Goal: Task Accomplishment & Management: Manage account settings

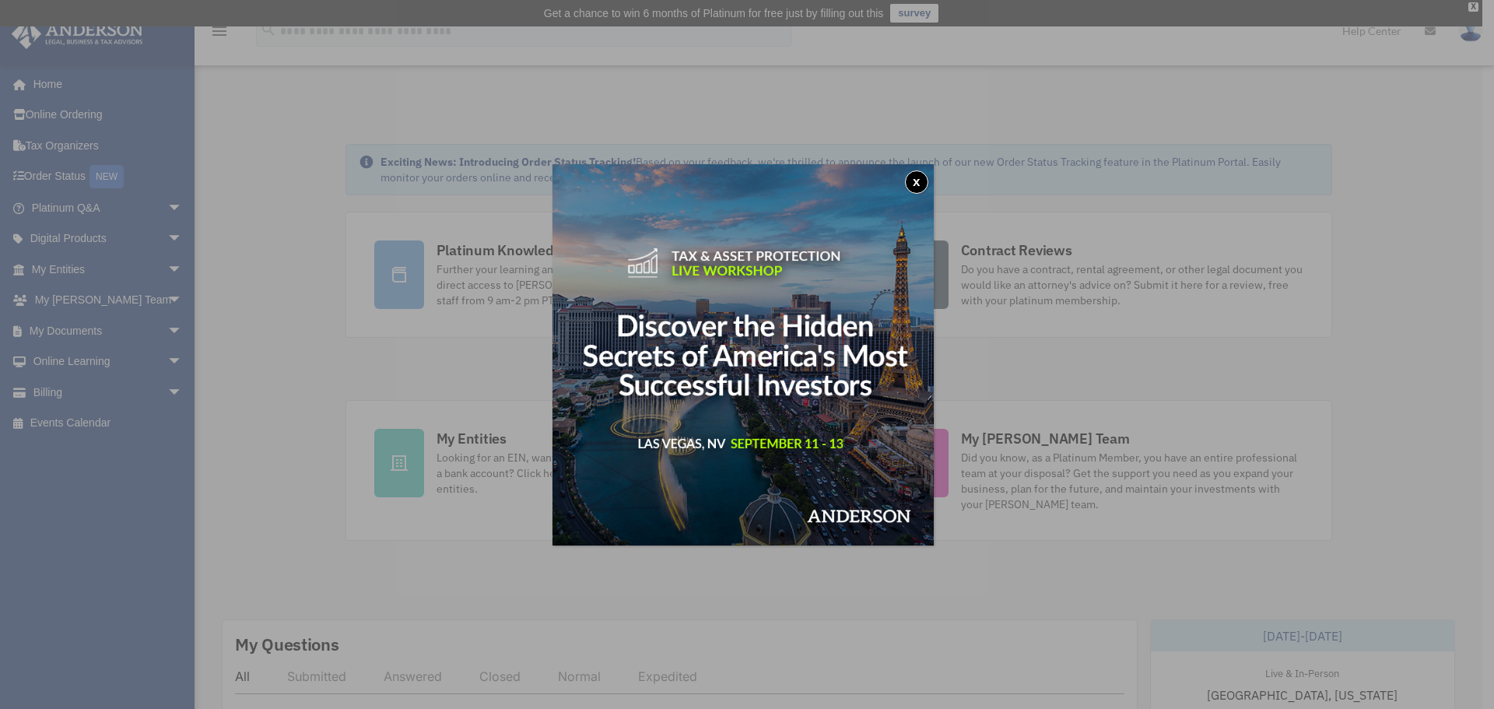
click at [922, 177] on button "x" at bounding box center [916, 181] width 23 height 23
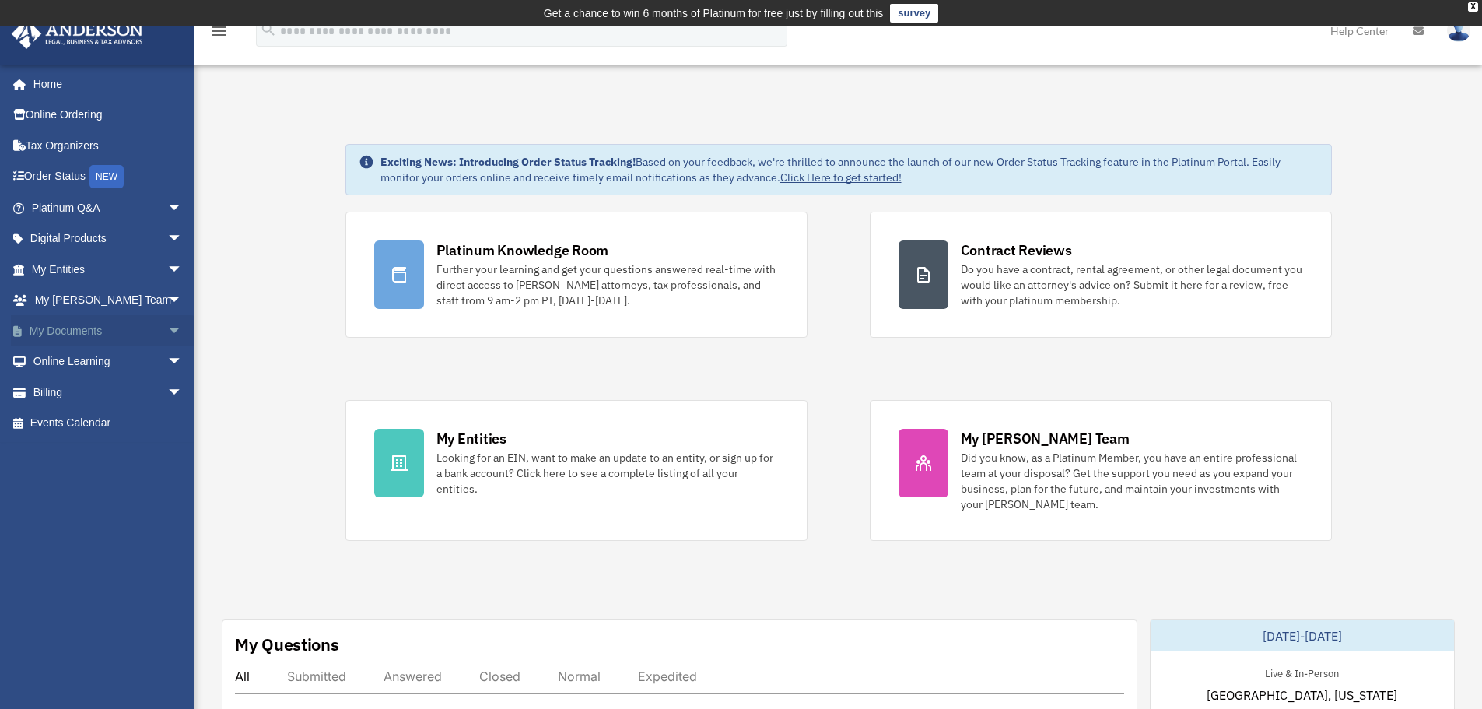
click at [167, 324] on span "arrow_drop_down" at bounding box center [182, 331] width 31 height 32
click at [61, 359] on link "Box" at bounding box center [114, 361] width 184 height 31
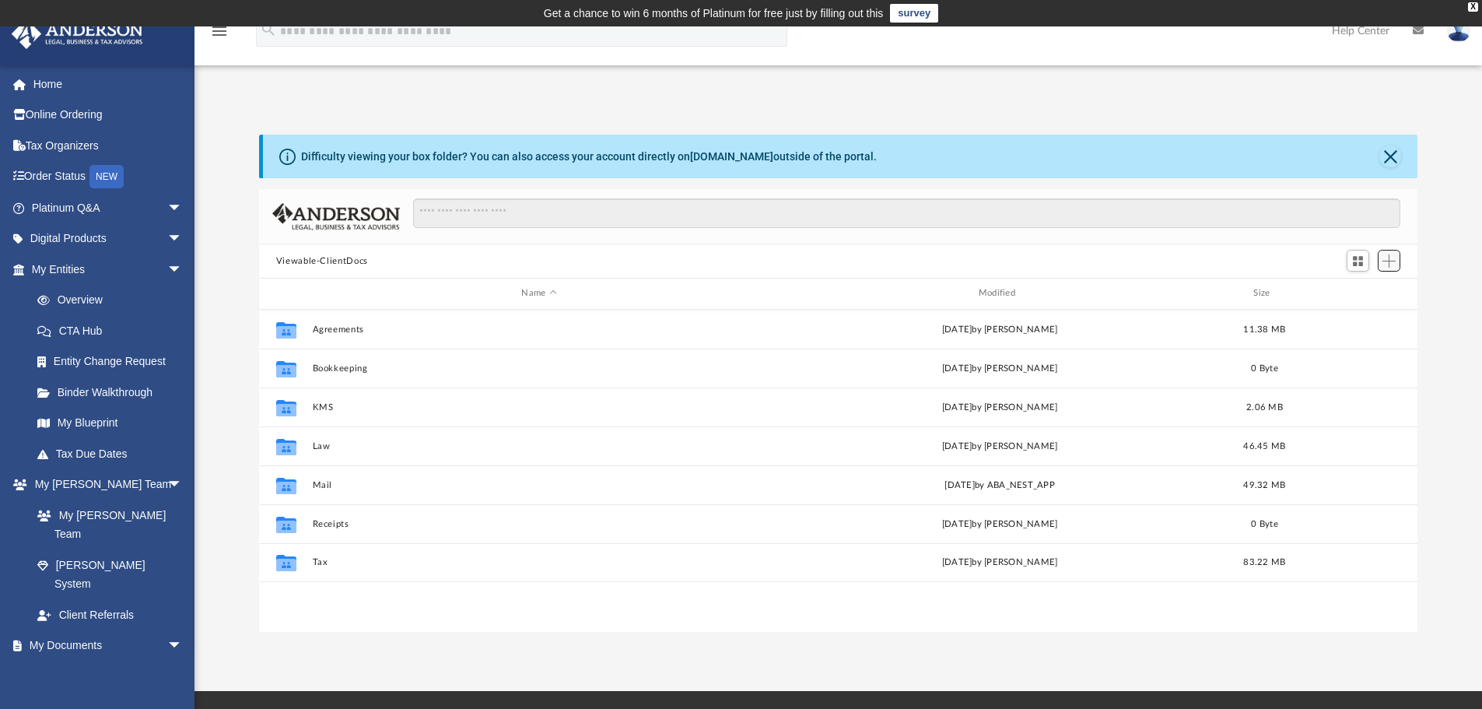
click at [1387, 255] on span "Add" at bounding box center [1388, 260] width 13 height 13
click at [1370, 315] on li "New Folder" at bounding box center [1367, 316] width 50 height 16
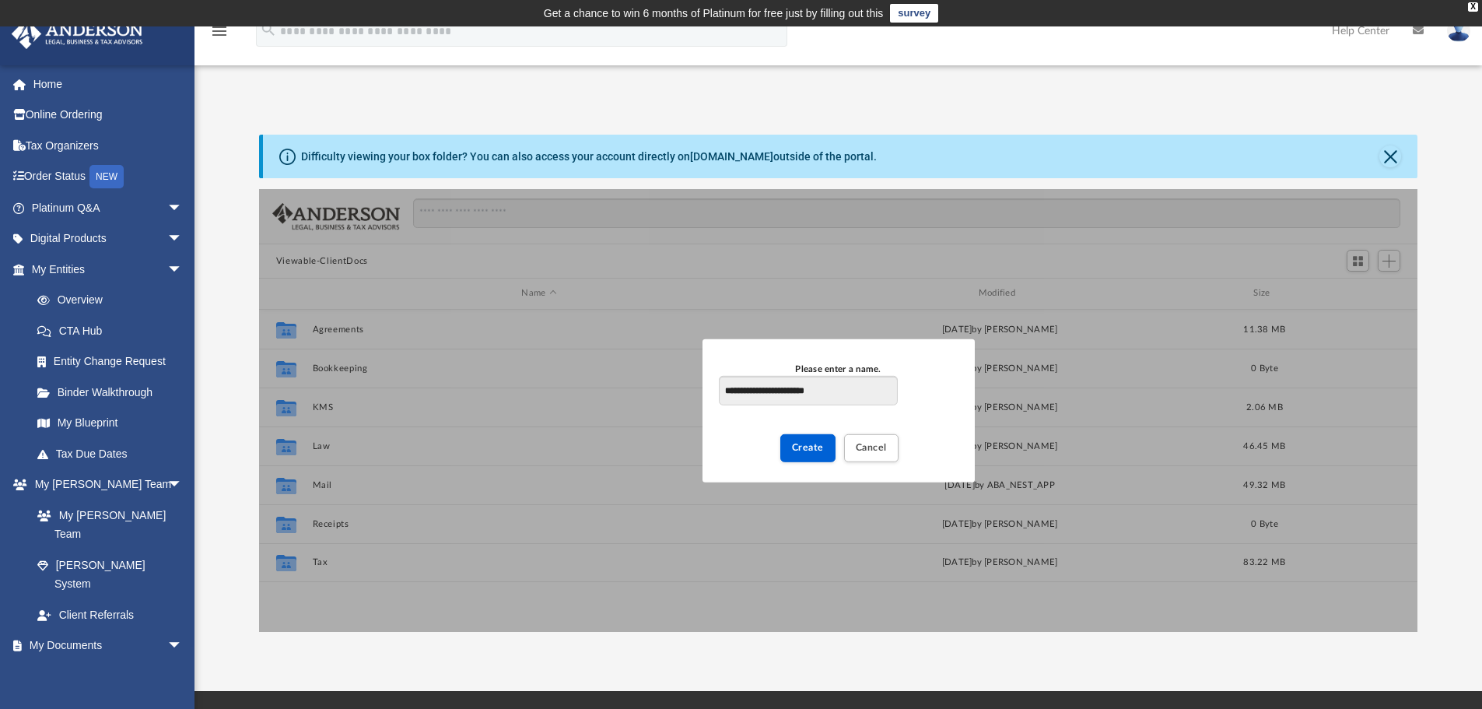
click at [747, 391] on input "**********" at bounding box center [808, 391] width 178 height 30
click at [748, 391] on input "**********" at bounding box center [808, 391] width 178 height 30
click at [752, 393] on input "**********" at bounding box center [808, 391] width 178 height 30
type input "**********"
click at [815, 449] on span "Create" at bounding box center [808, 447] width 32 height 9
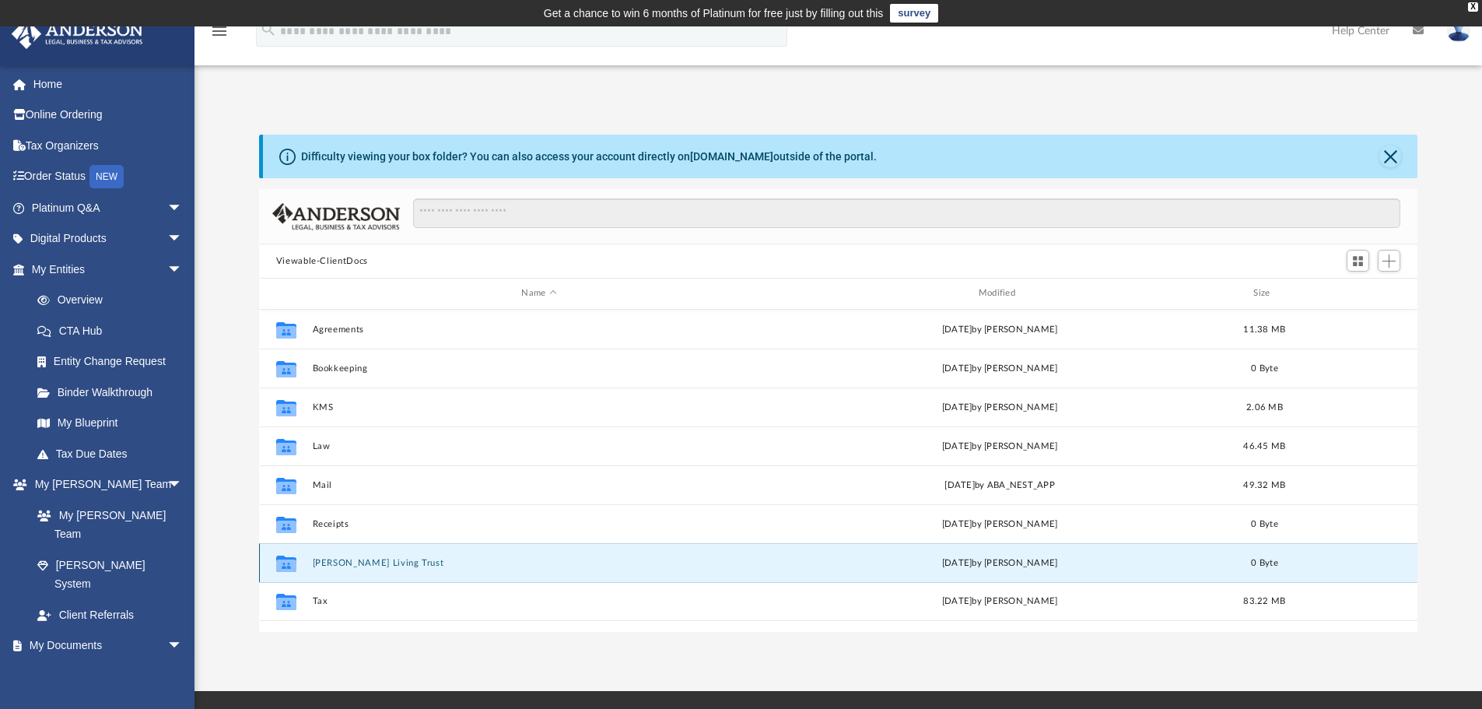
click at [455, 566] on button "[PERSON_NAME] Living Trust" at bounding box center [539, 563] width 454 height 10
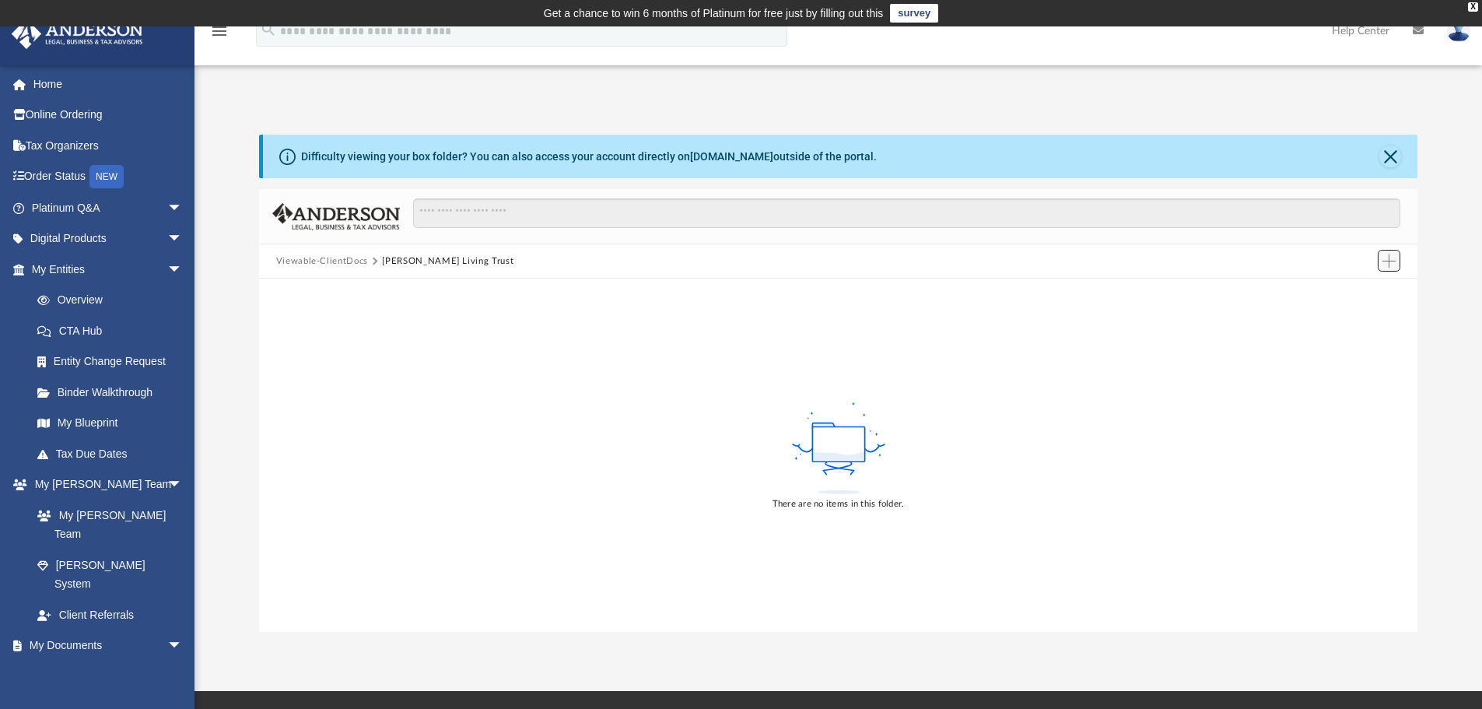
click at [1390, 265] on span "Add" at bounding box center [1388, 260] width 13 height 13
click at [1359, 291] on li "Upload" at bounding box center [1367, 292] width 50 height 16
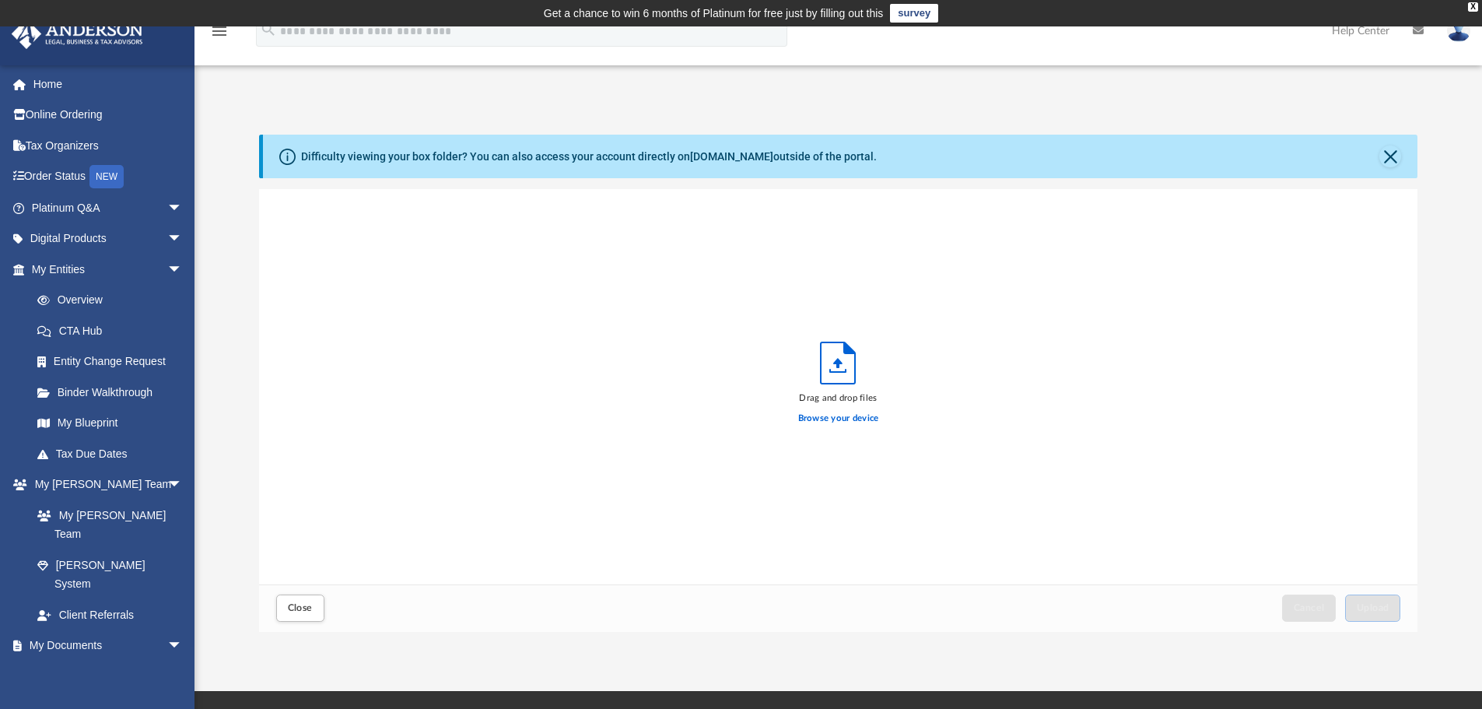
scroll to position [383, 1147]
click at [842, 422] on label "Browse your device" at bounding box center [838, 419] width 81 height 14
click at [0, 0] on input "Browse your device" at bounding box center [0, 0] width 0 height 0
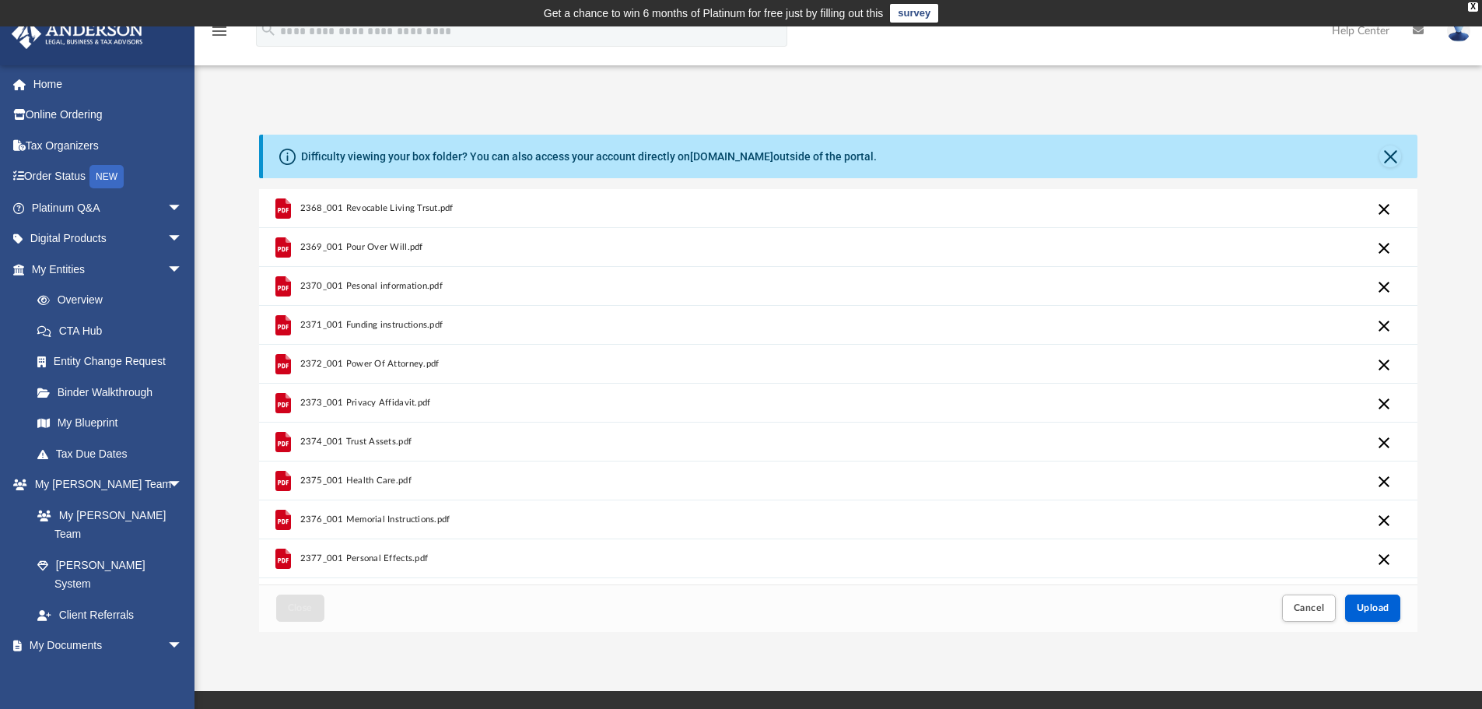
scroll to position [110, 0]
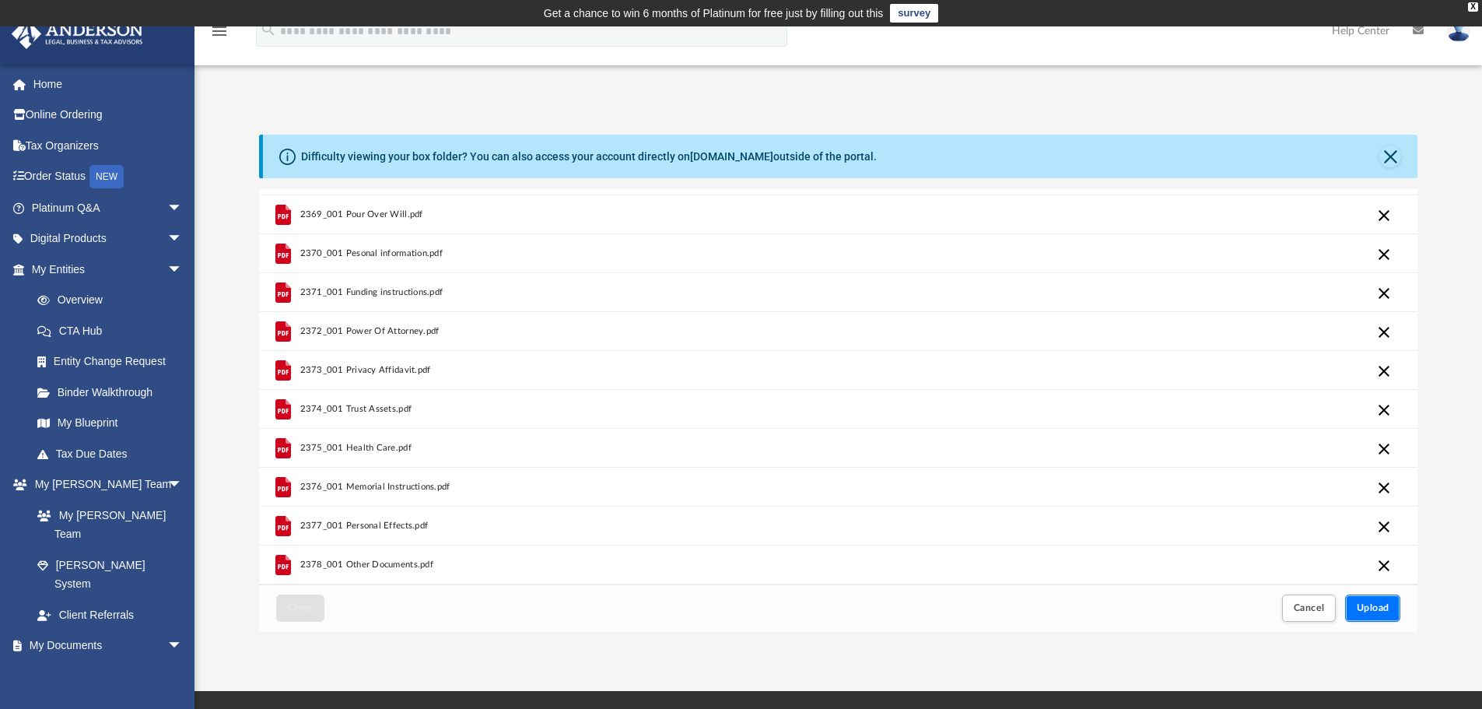
click at [1389, 606] on span "Upload" at bounding box center [1373, 607] width 33 height 9
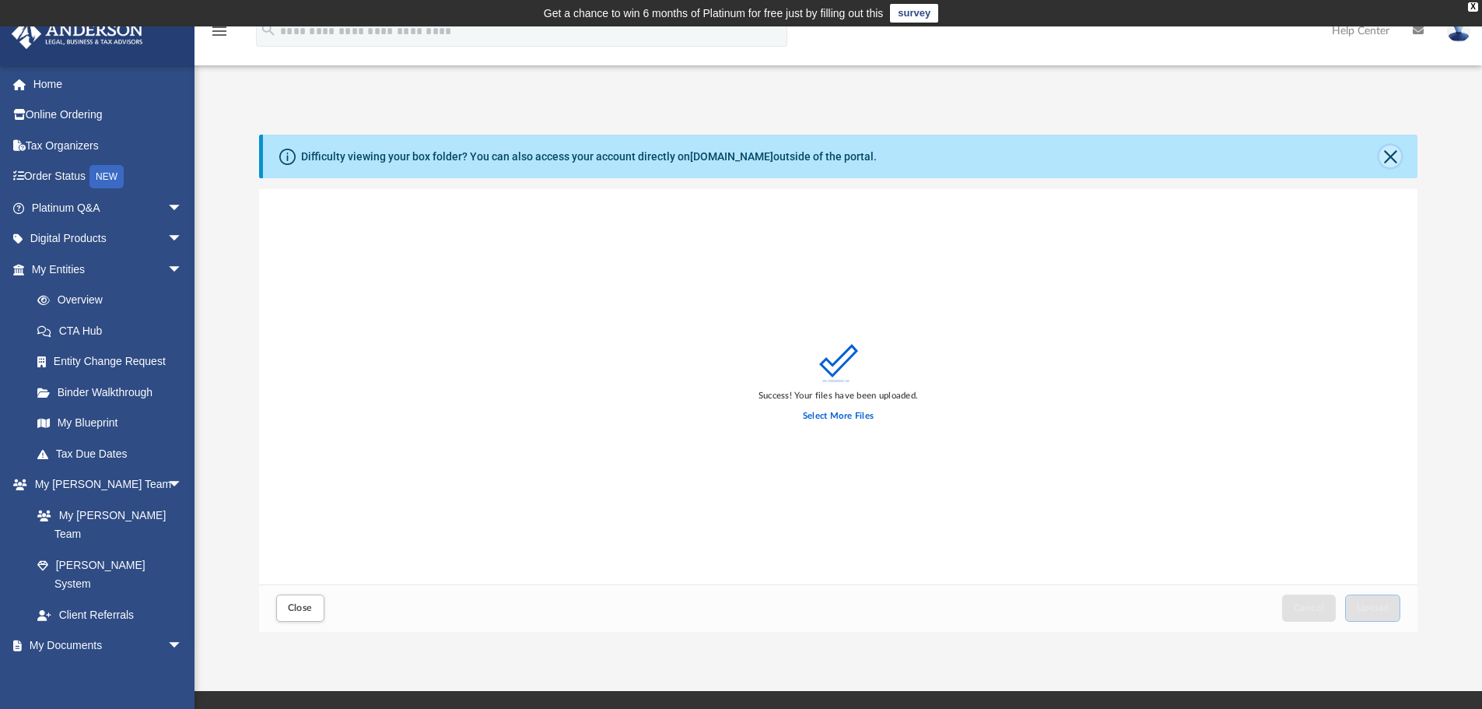
click at [1391, 154] on button "Close" at bounding box center [1390, 156] width 22 height 22
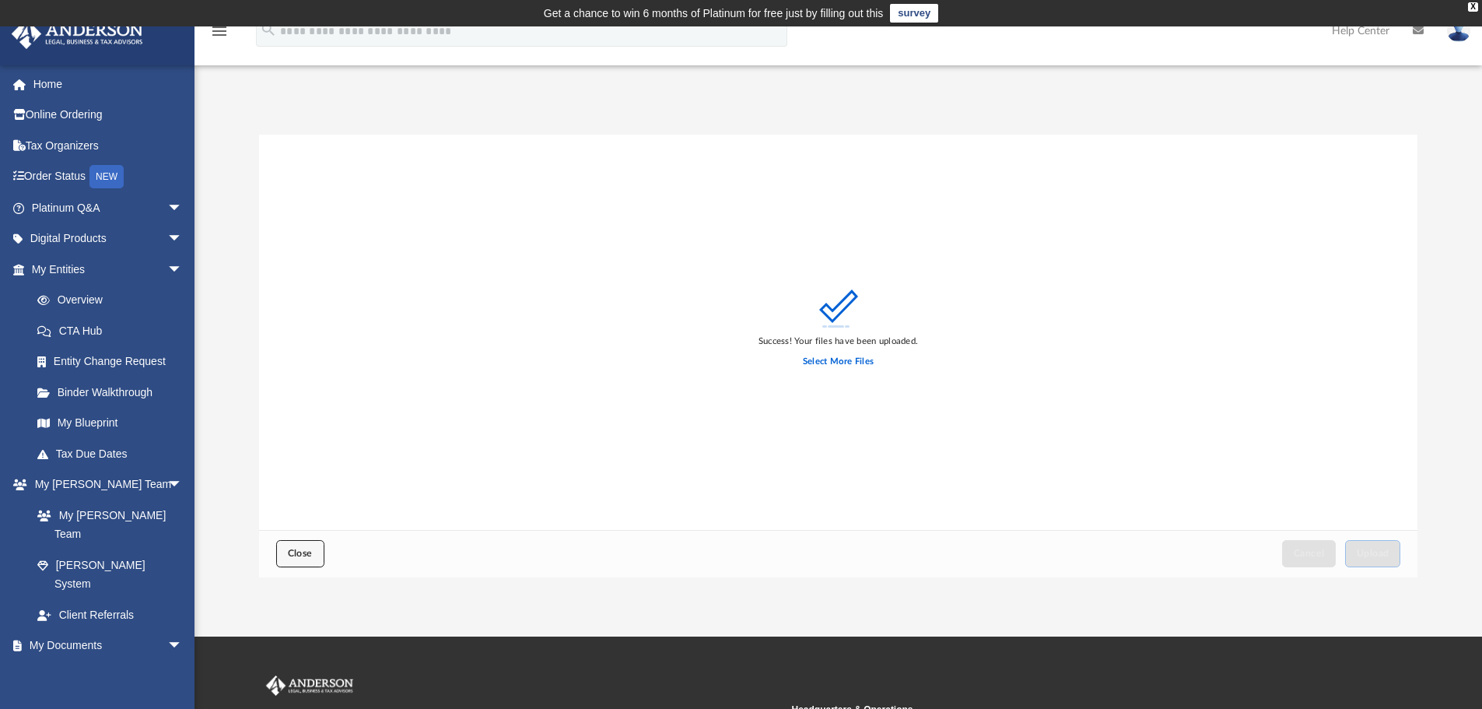
click at [283, 555] on button "Close" at bounding box center [300, 553] width 48 height 27
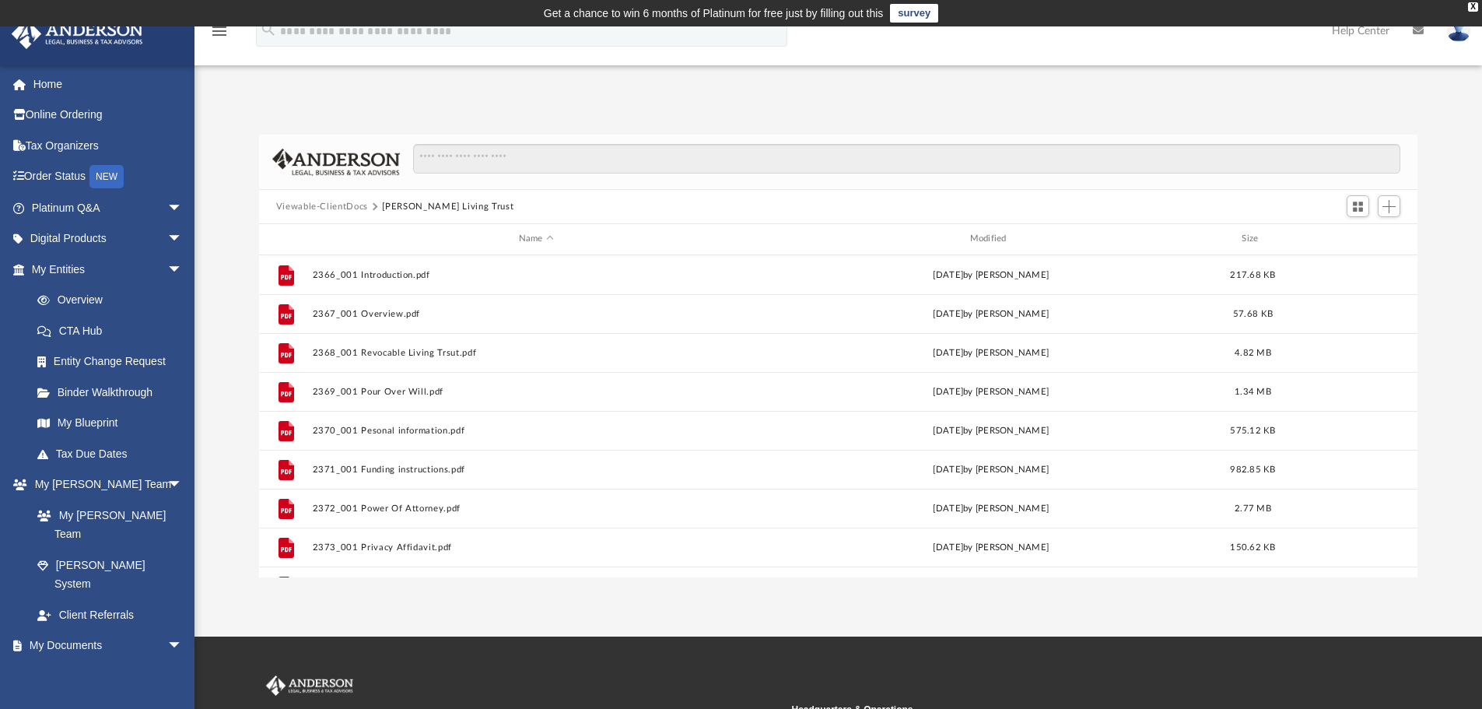
click at [351, 205] on button "Viewable-ClientDocs" at bounding box center [322, 207] width 92 height 14
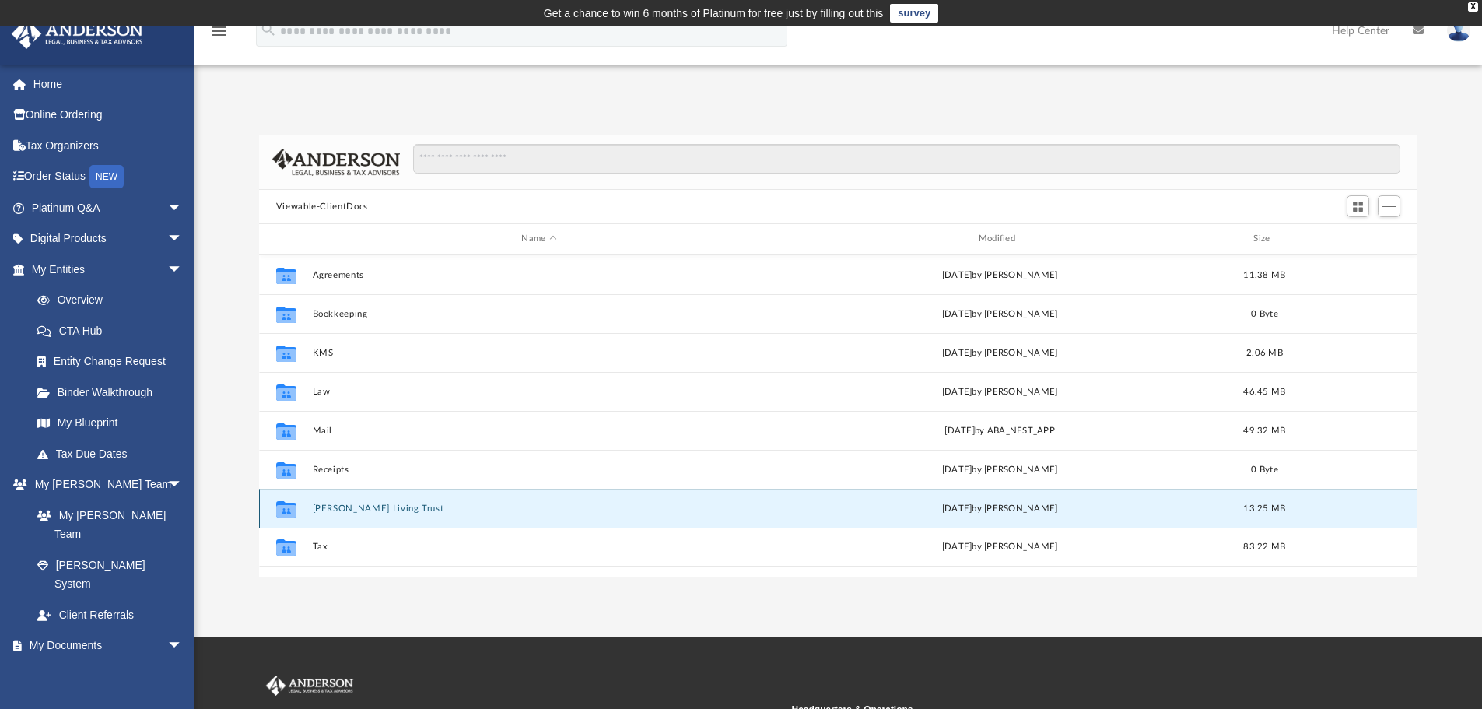
click at [415, 509] on button "Reyes-Aristy Living Trust" at bounding box center [539, 508] width 454 height 10
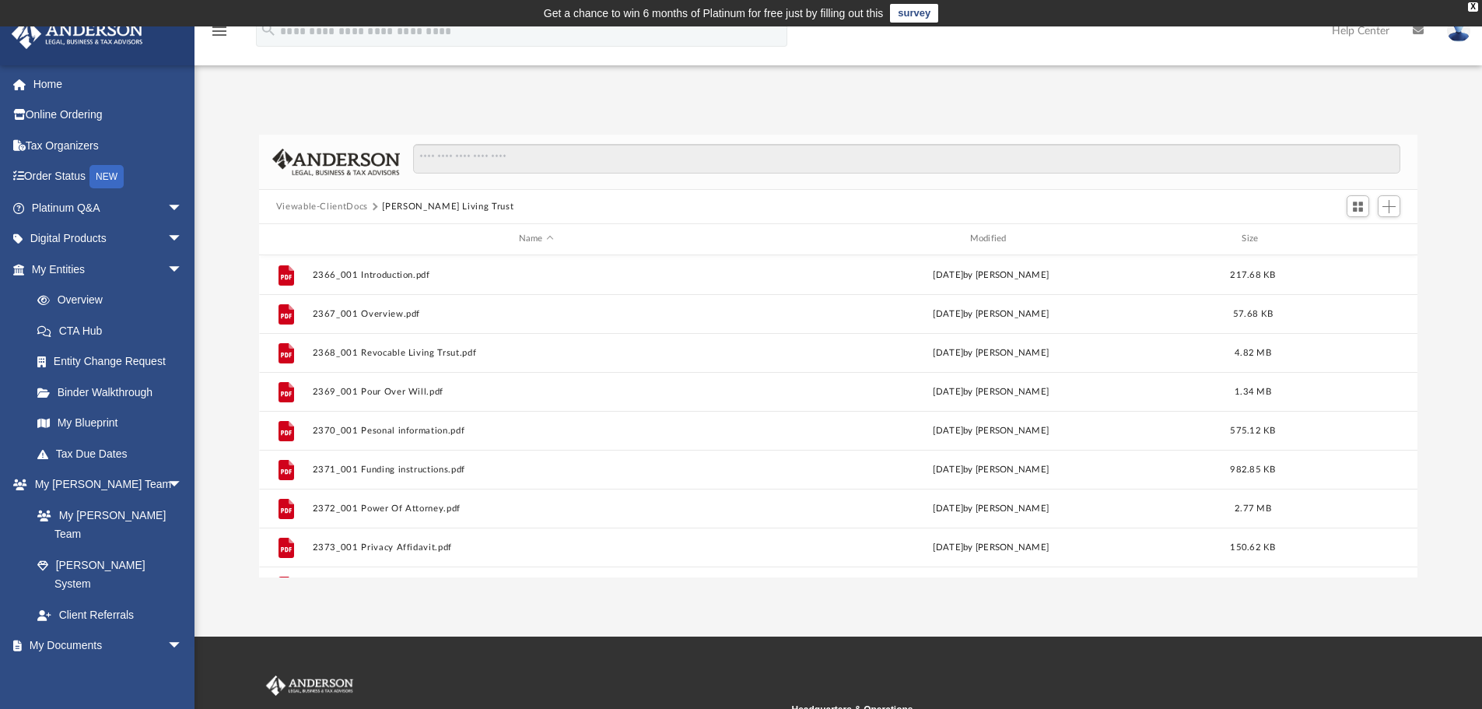
click at [348, 210] on button "Viewable-ClientDocs" at bounding box center [322, 207] width 92 height 14
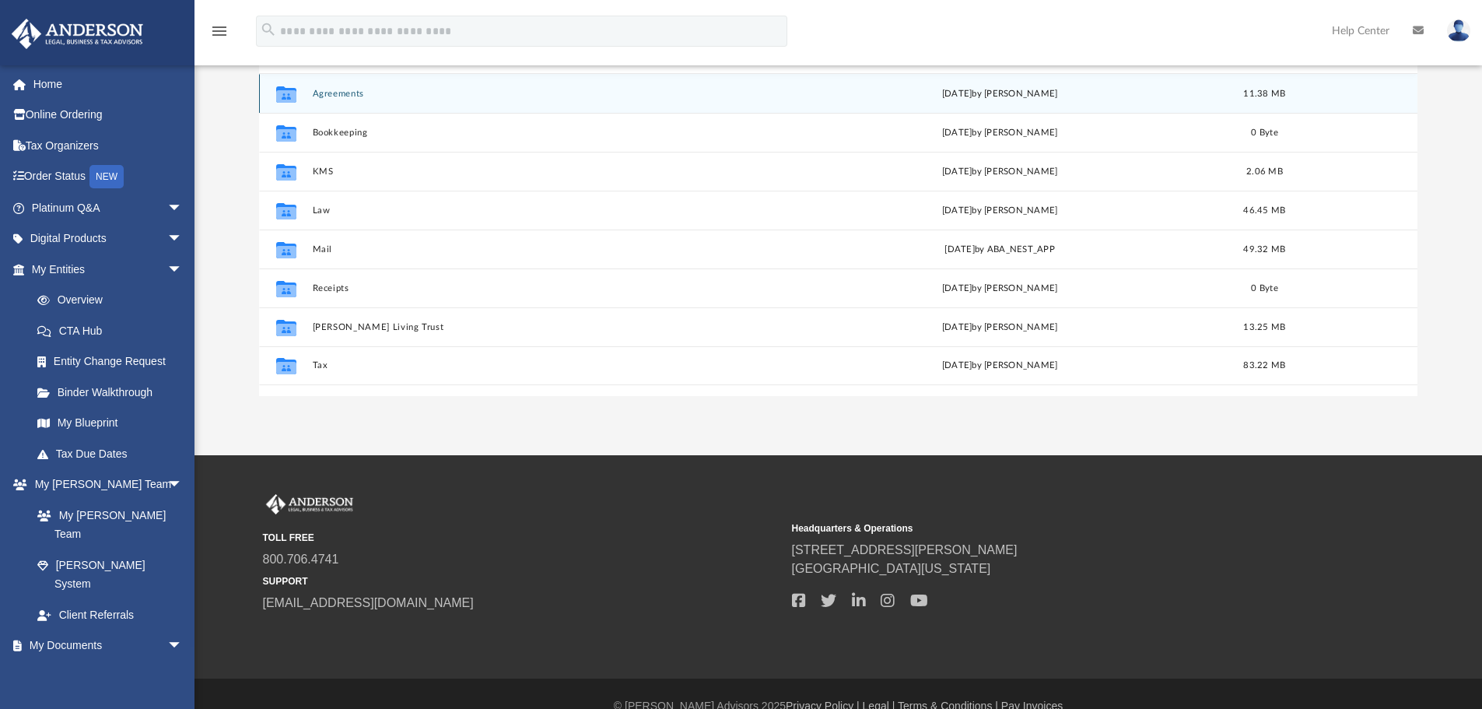
scroll to position [206, 0]
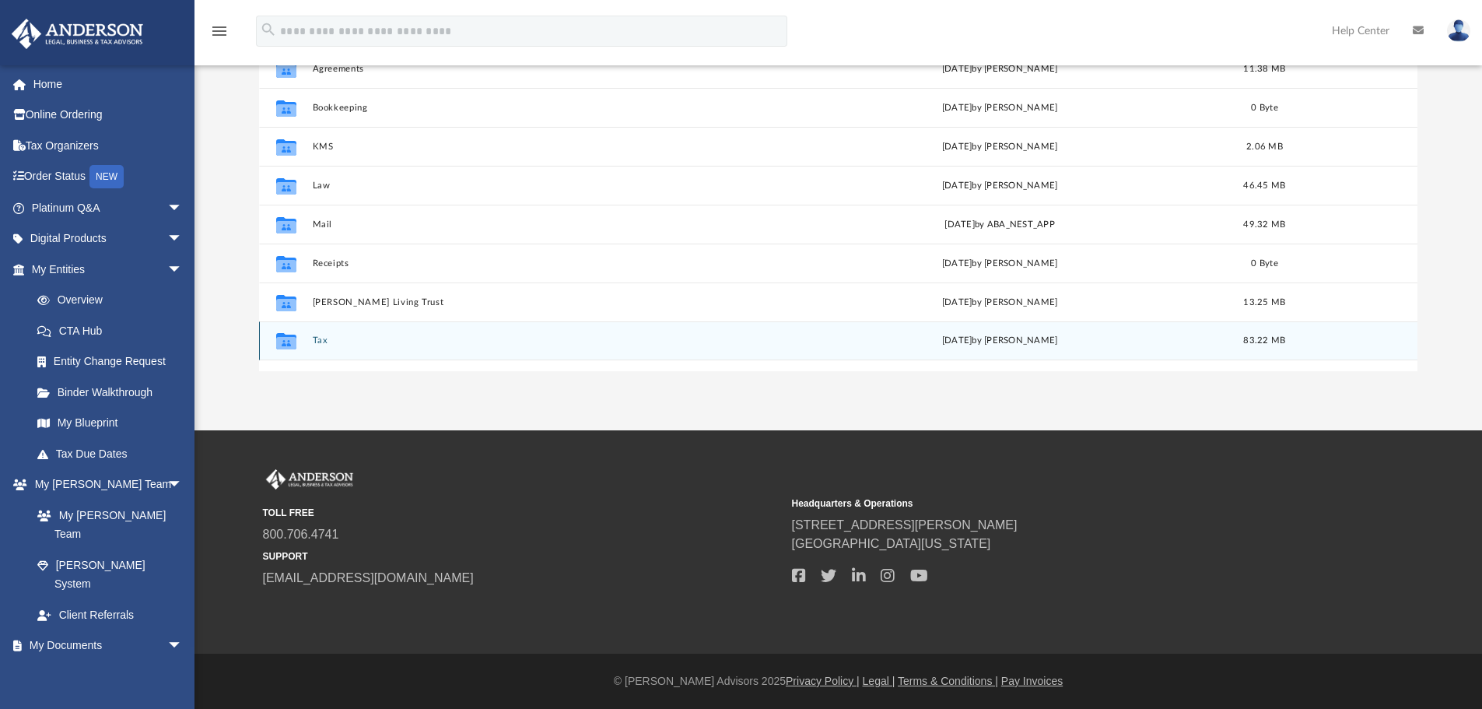
click at [318, 339] on button "Tax" at bounding box center [539, 340] width 454 height 10
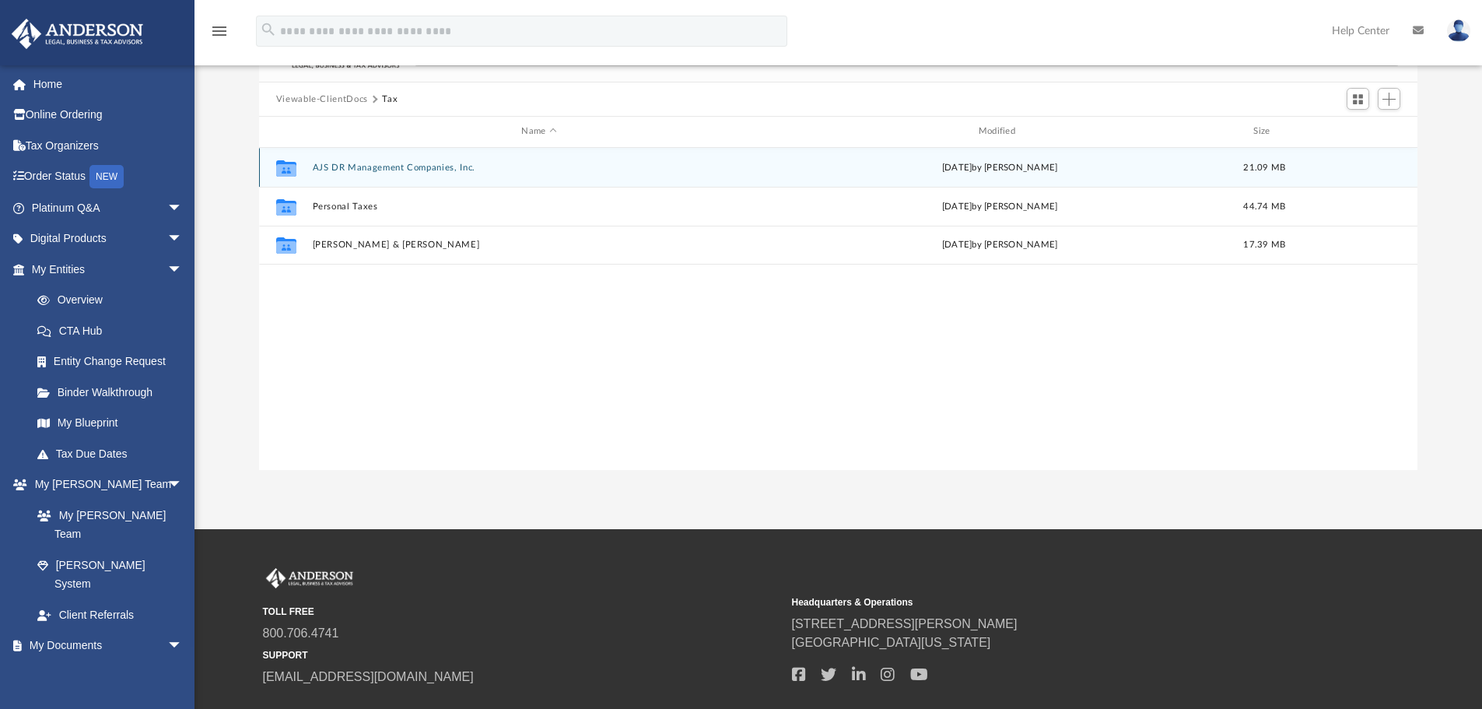
scroll to position [0, 0]
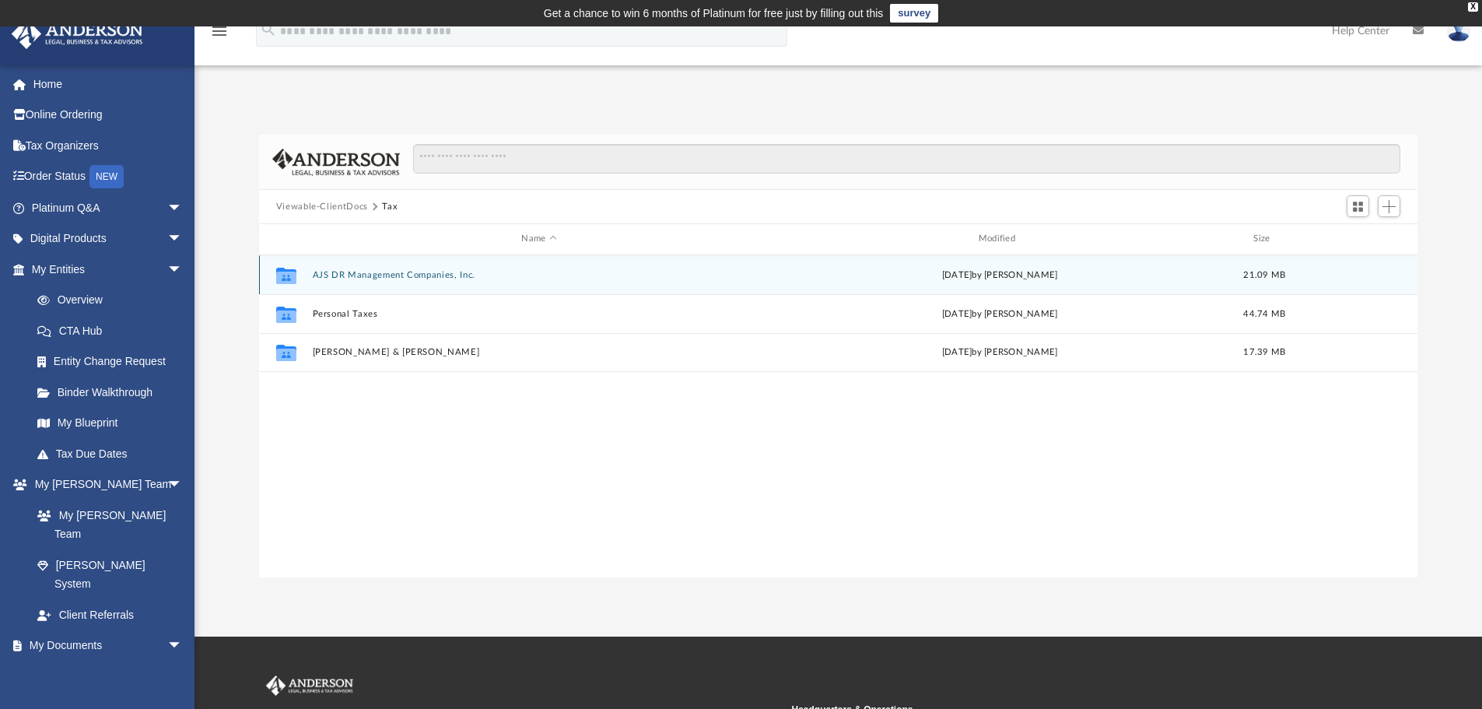
click at [363, 272] on button "AJS DR Management Companies, Inc." at bounding box center [539, 275] width 454 height 10
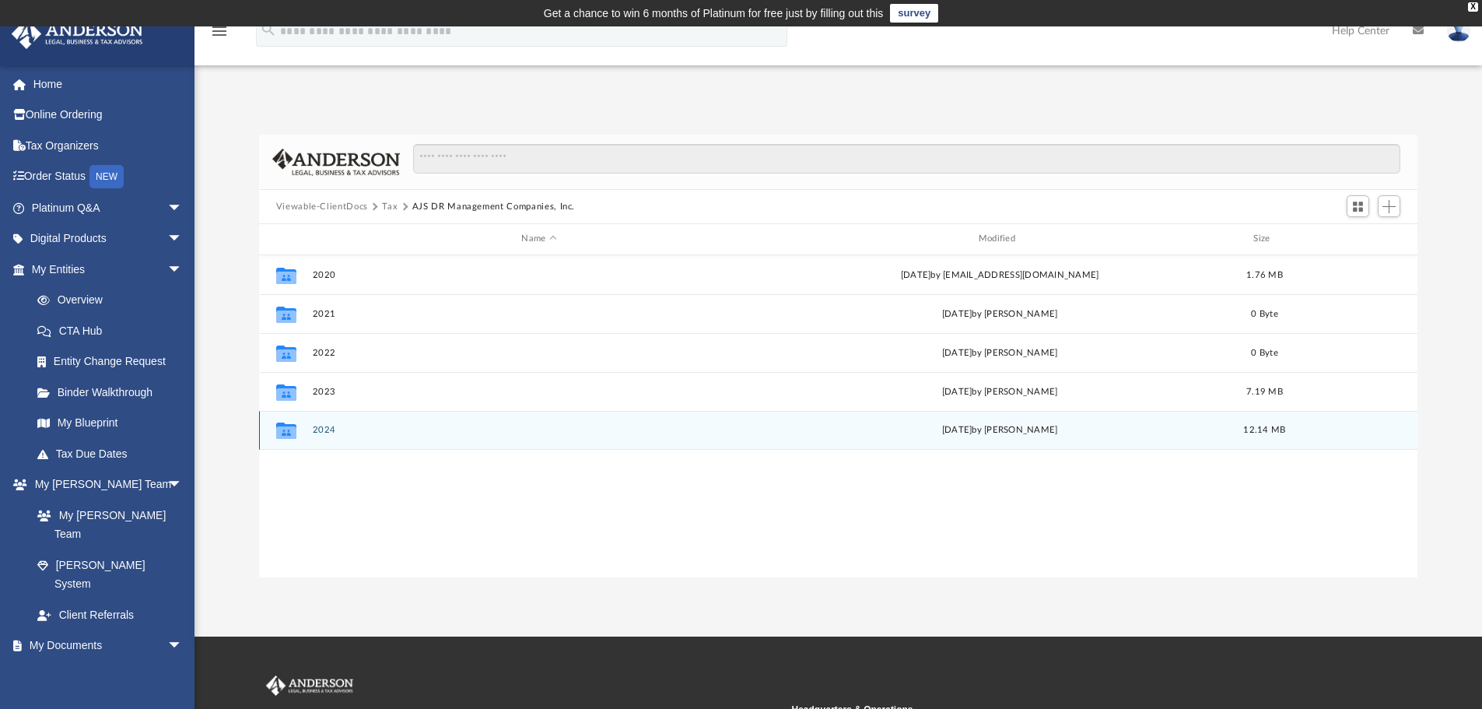
click at [321, 429] on button "2024" at bounding box center [539, 430] width 454 height 10
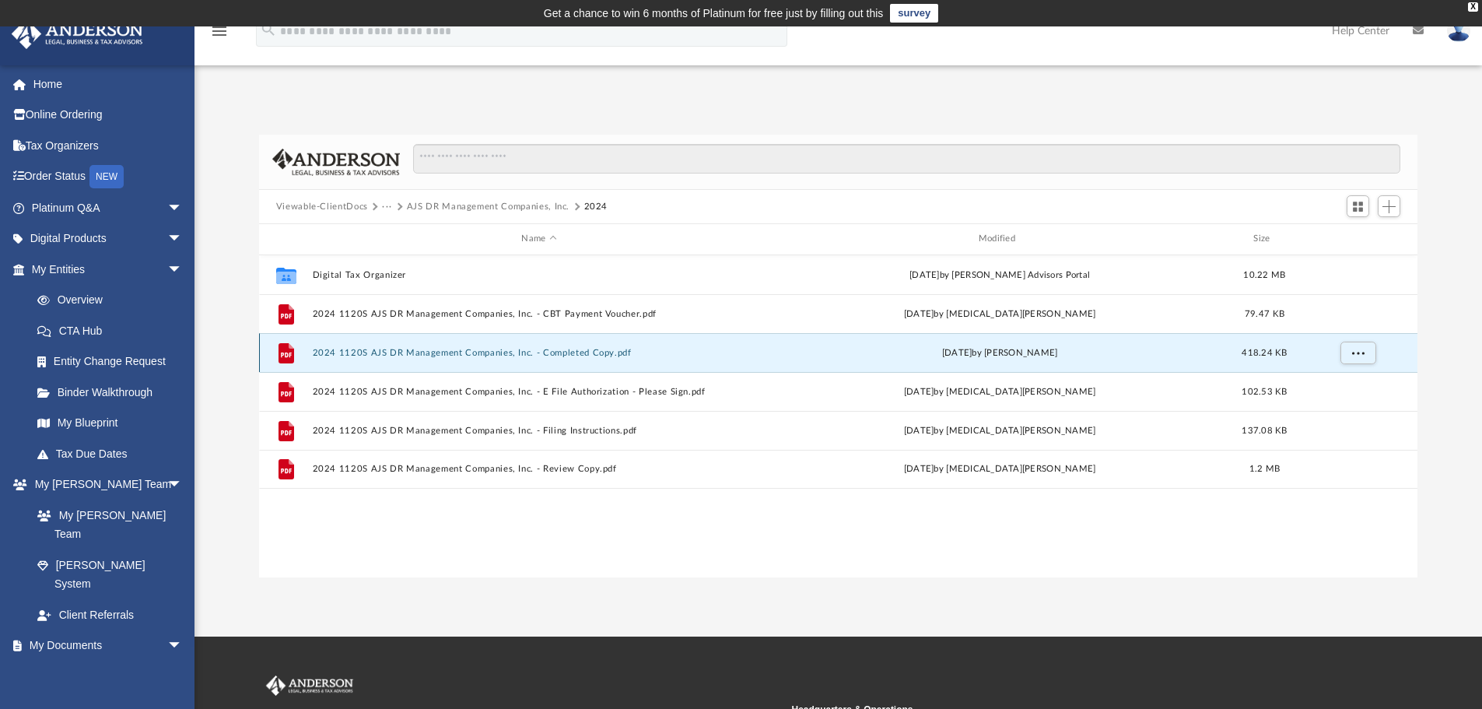
click at [566, 352] on button "2024 1120S AJS DR Management Companies, Inc. - Completed Copy.pdf" at bounding box center [539, 353] width 454 height 10
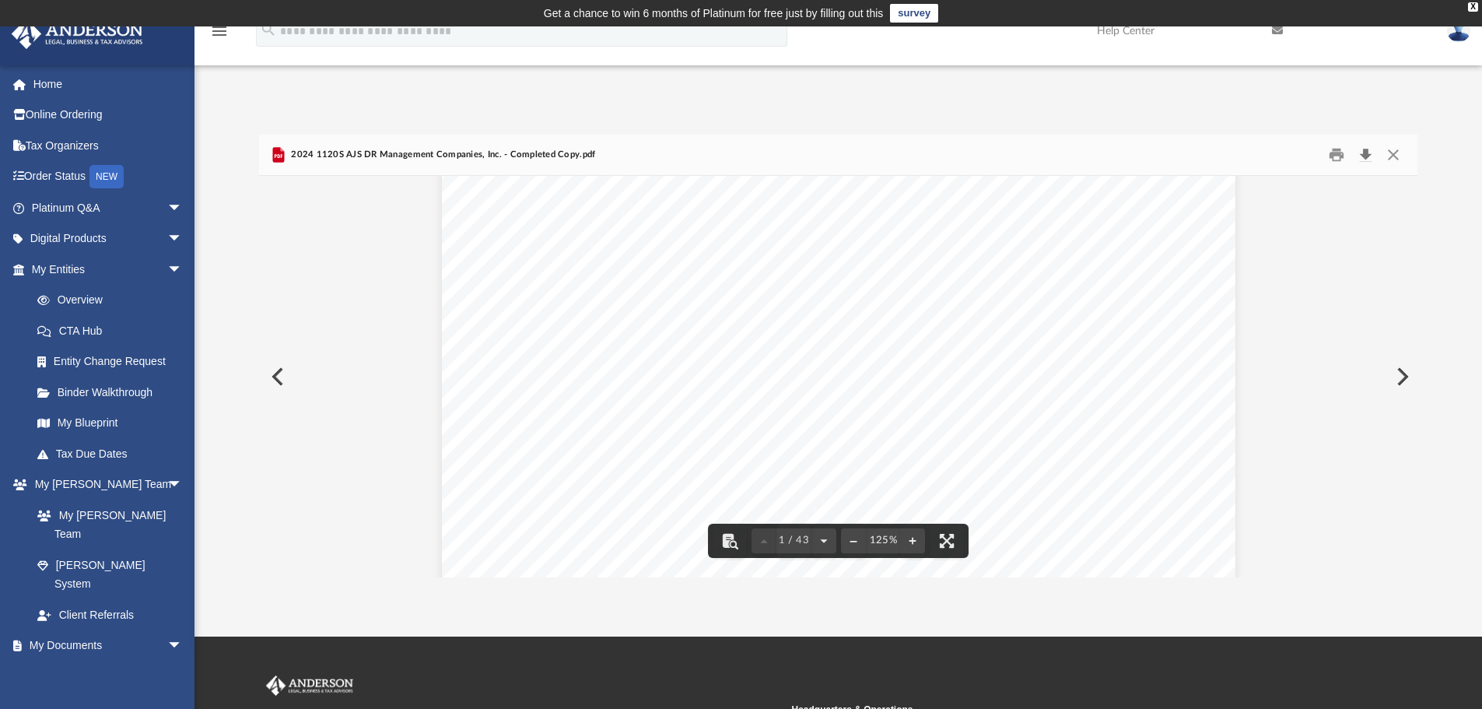
scroll to position [311, 0]
click at [1394, 161] on button "Close" at bounding box center [1393, 155] width 28 height 24
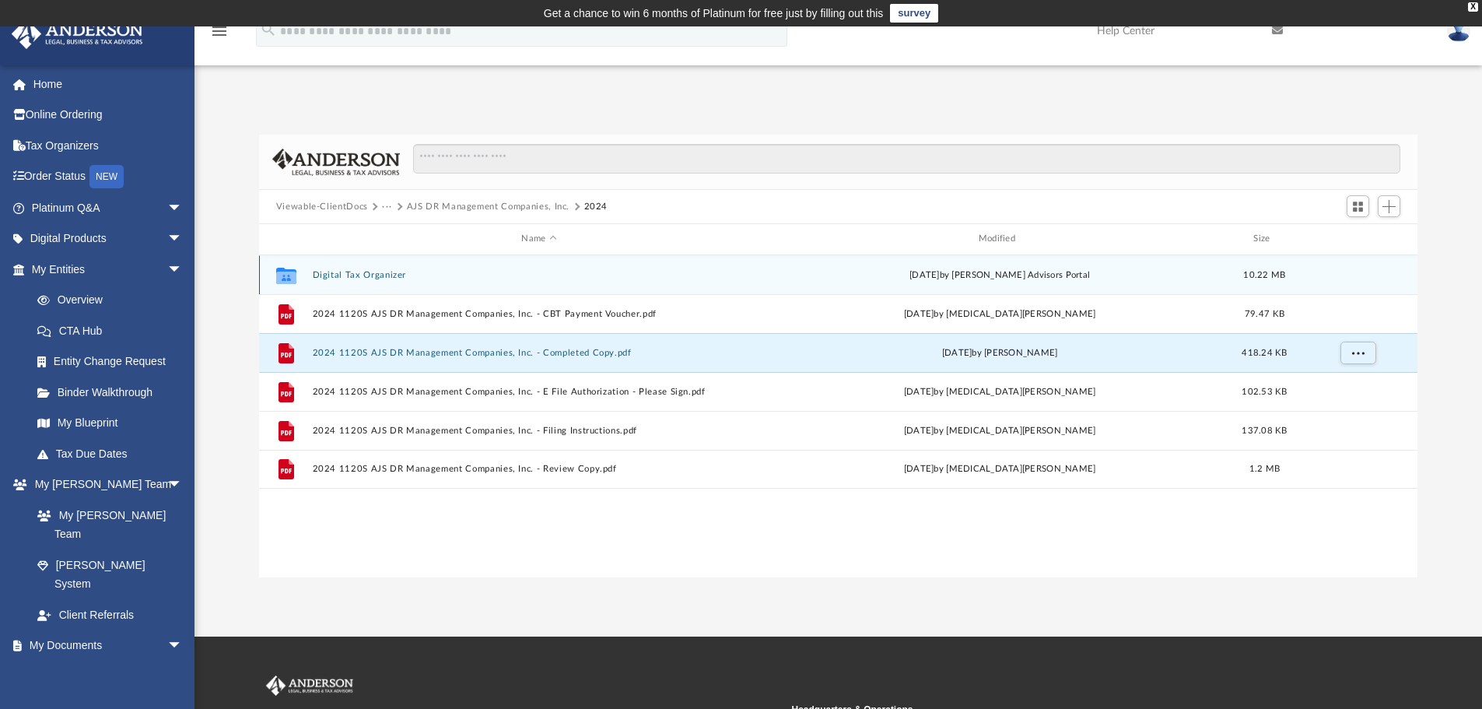
click at [376, 274] on button "Digital Tax Organizer" at bounding box center [539, 275] width 454 height 10
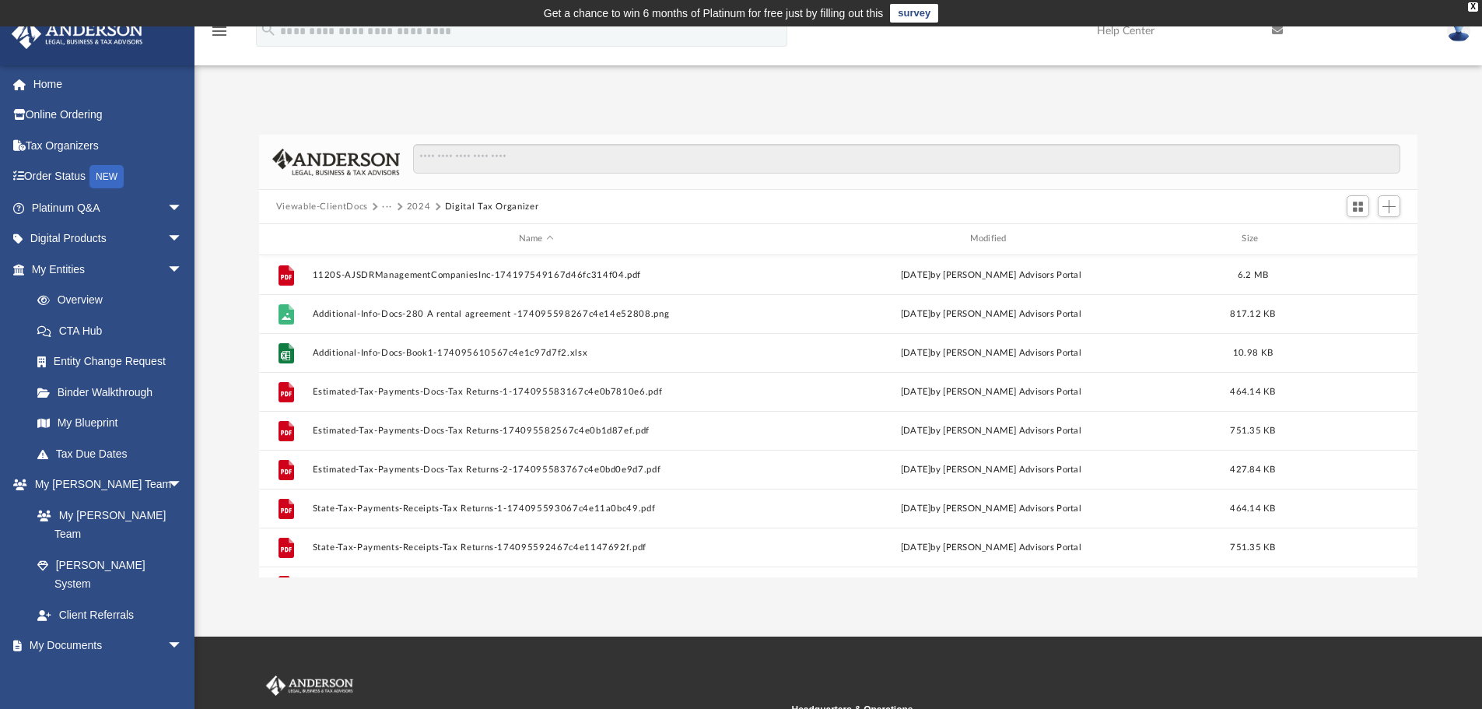
click at [350, 208] on button "Viewable-ClientDocs" at bounding box center [322, 207] width 92 height 14
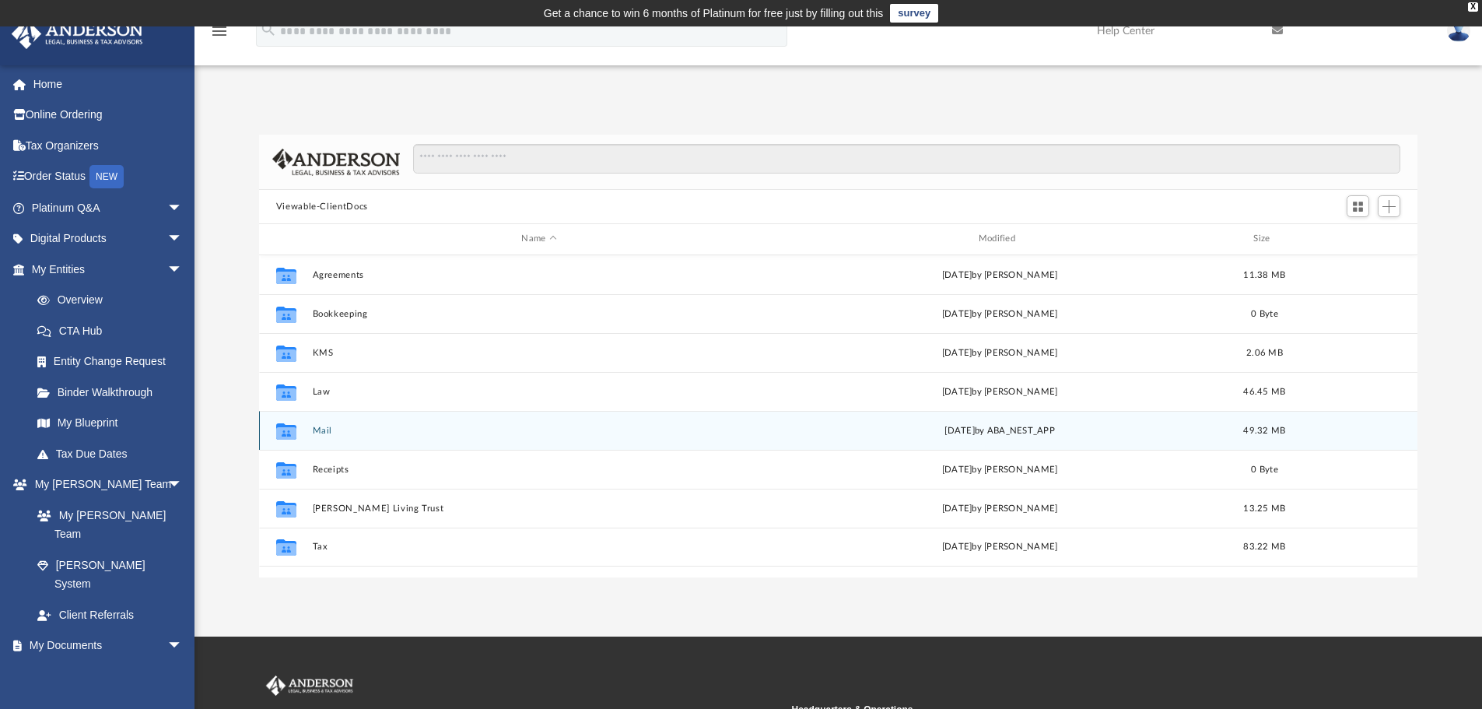
click at [320, 430] on button "Mail" at bounding box center [539, 431] width 454 height 10
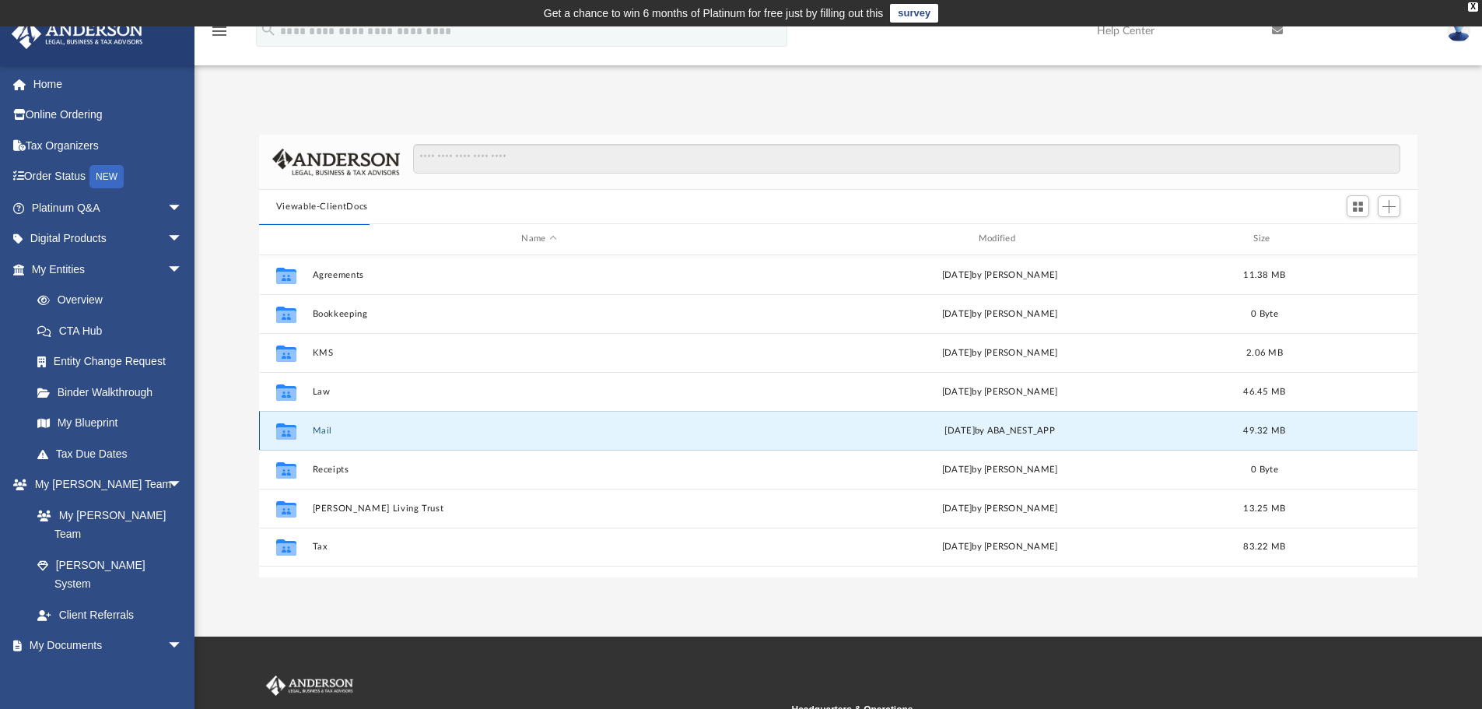
click at [320, 432] on button "Mail" at bounding box center [539, 431] width 454 height 10
click at [313, 435] on button "Mail" at bounding box center [539, 431] width 454 height 10
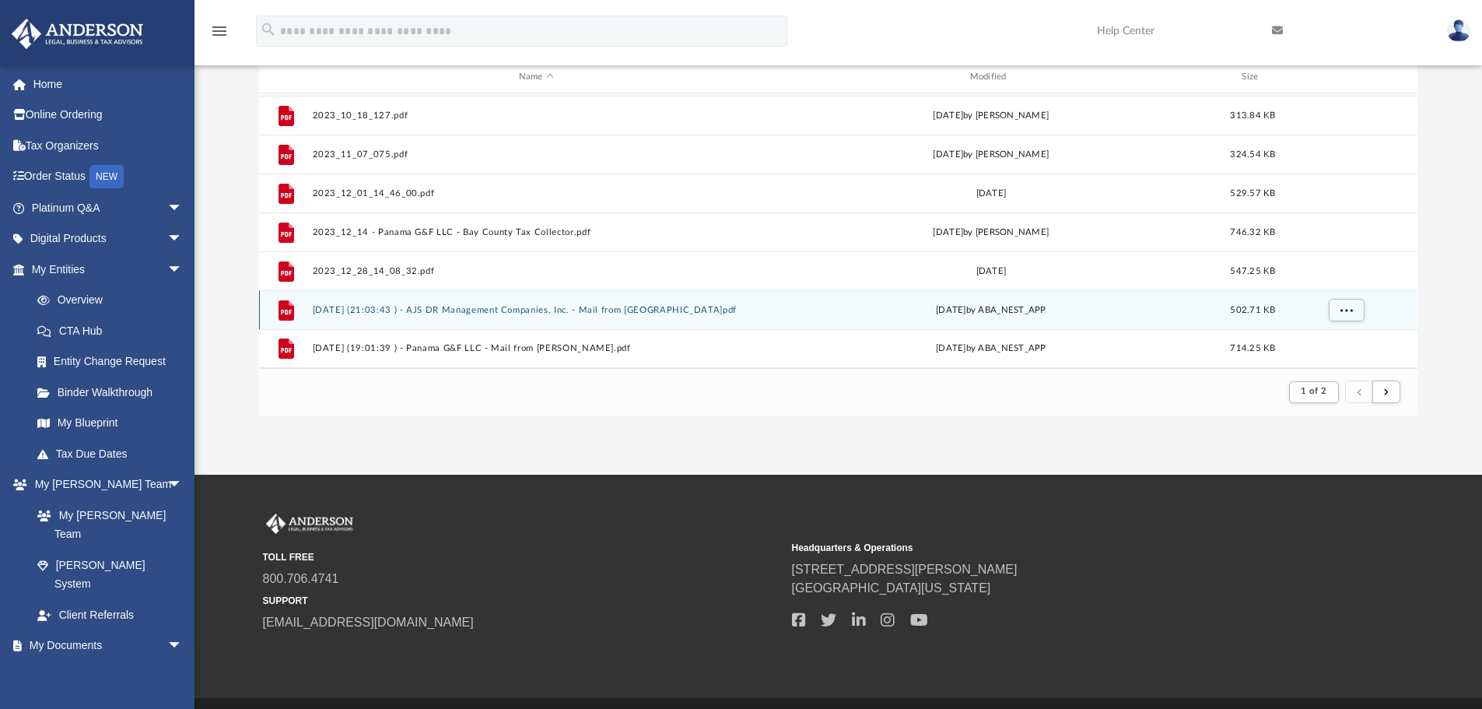
scroll to position [206, 0]
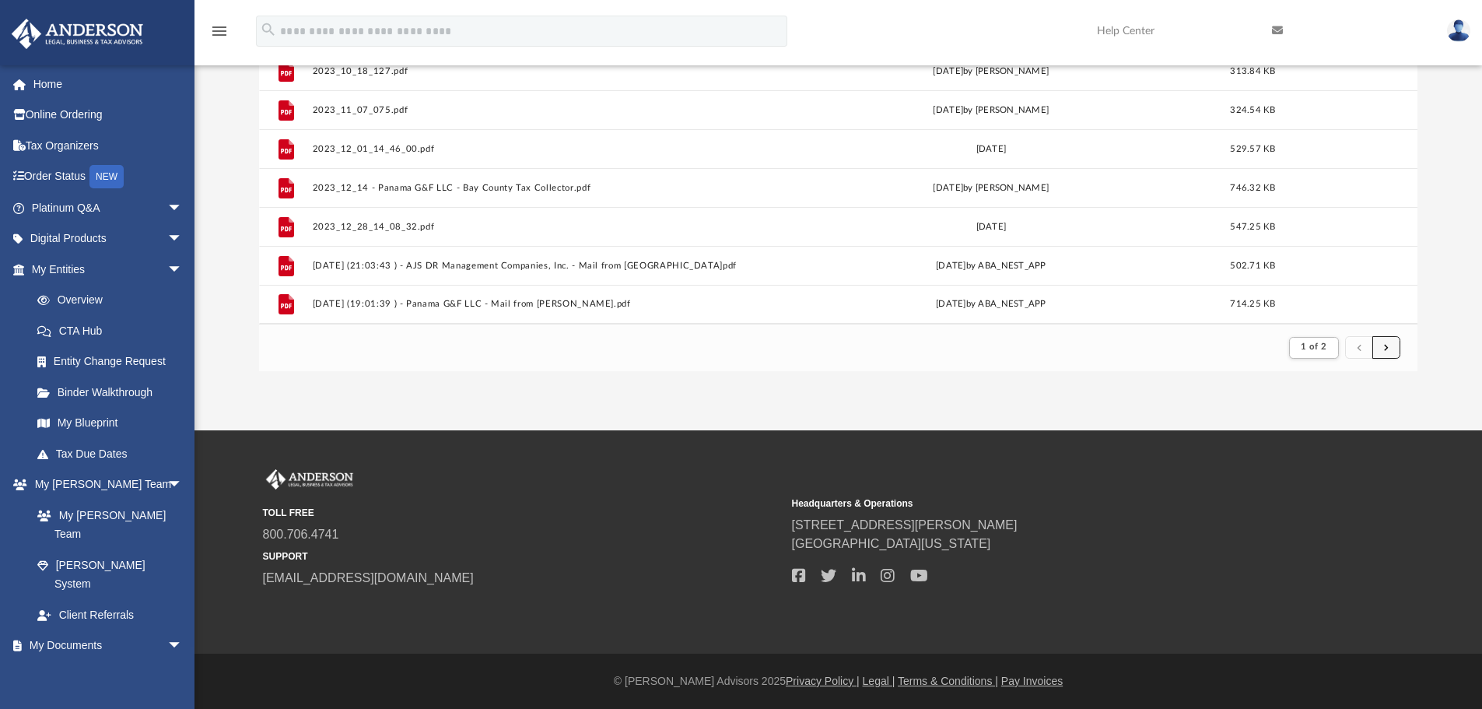
click at [1390, 345] on button "submit" at bounding box center [1386, 347] width 28 height 23
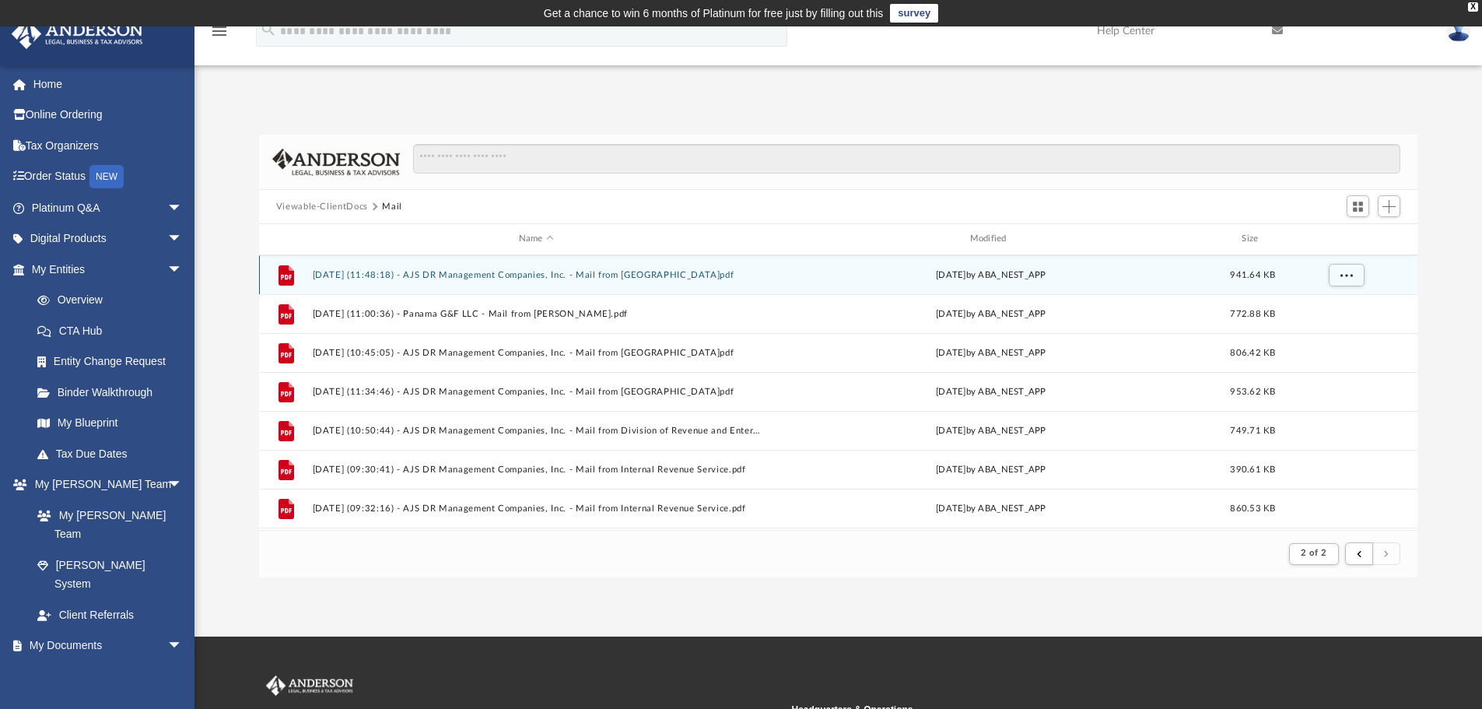
scroll to position [1245, 0]
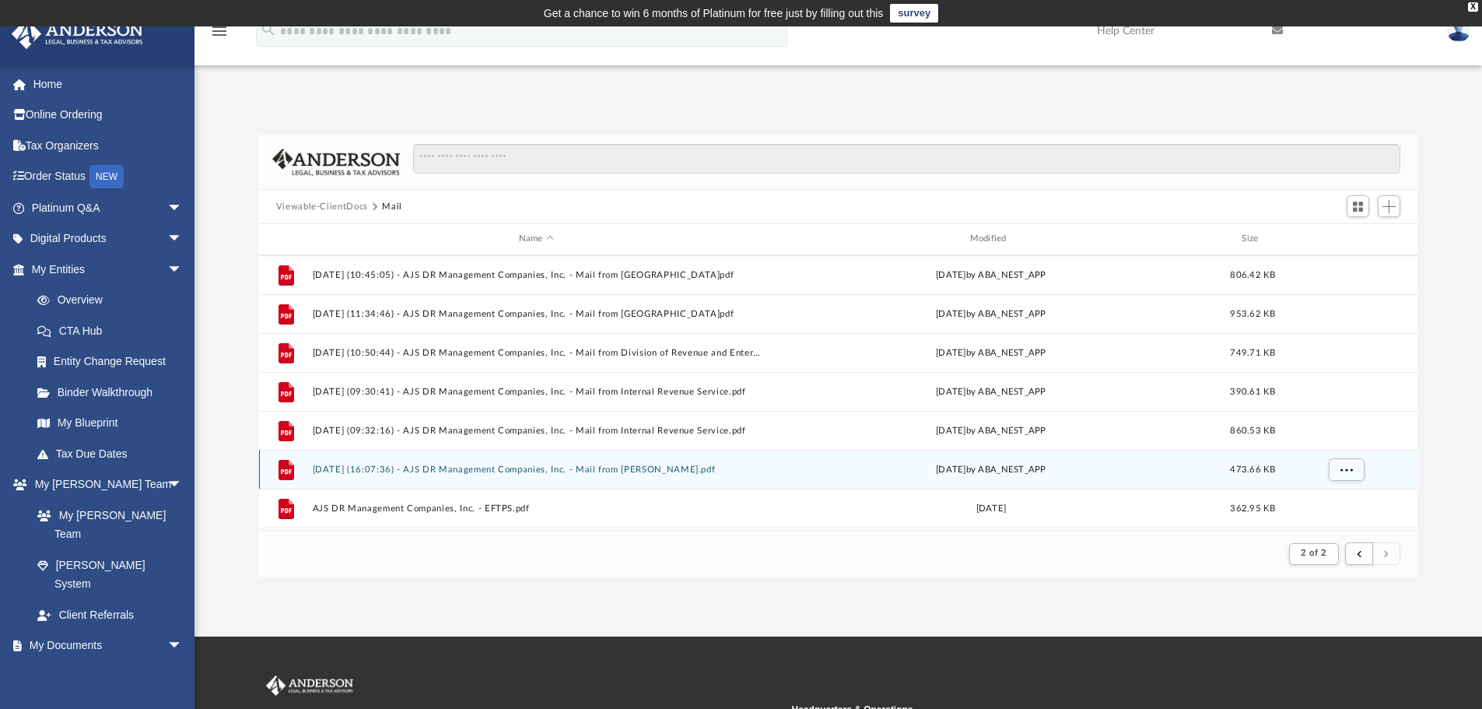
click at [593, 466] on button "2025.08.07 (16:07:36) - AJS DR Management Companies, Inc. - Mail from P. Martin…" at bounding box center [536, 469] width 448 height 10
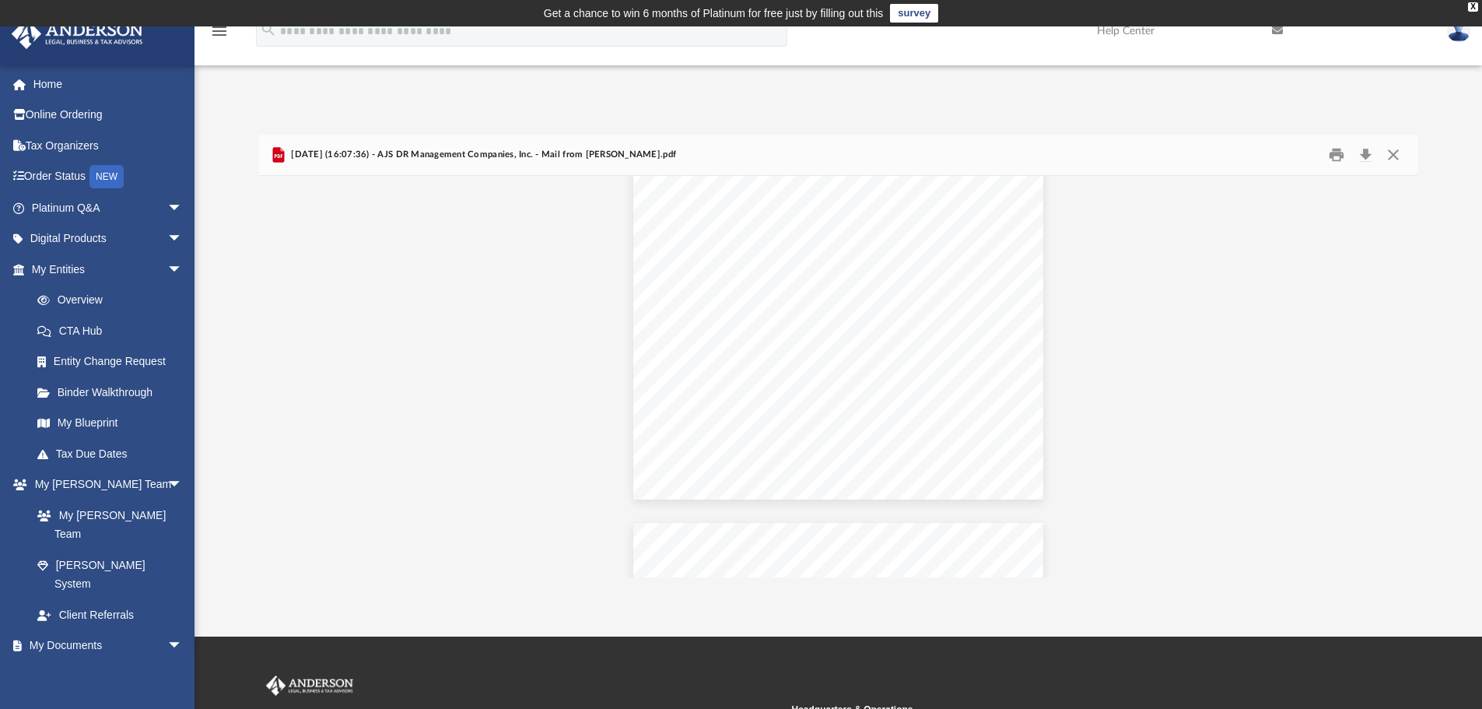
scroll to position [3734, 0]
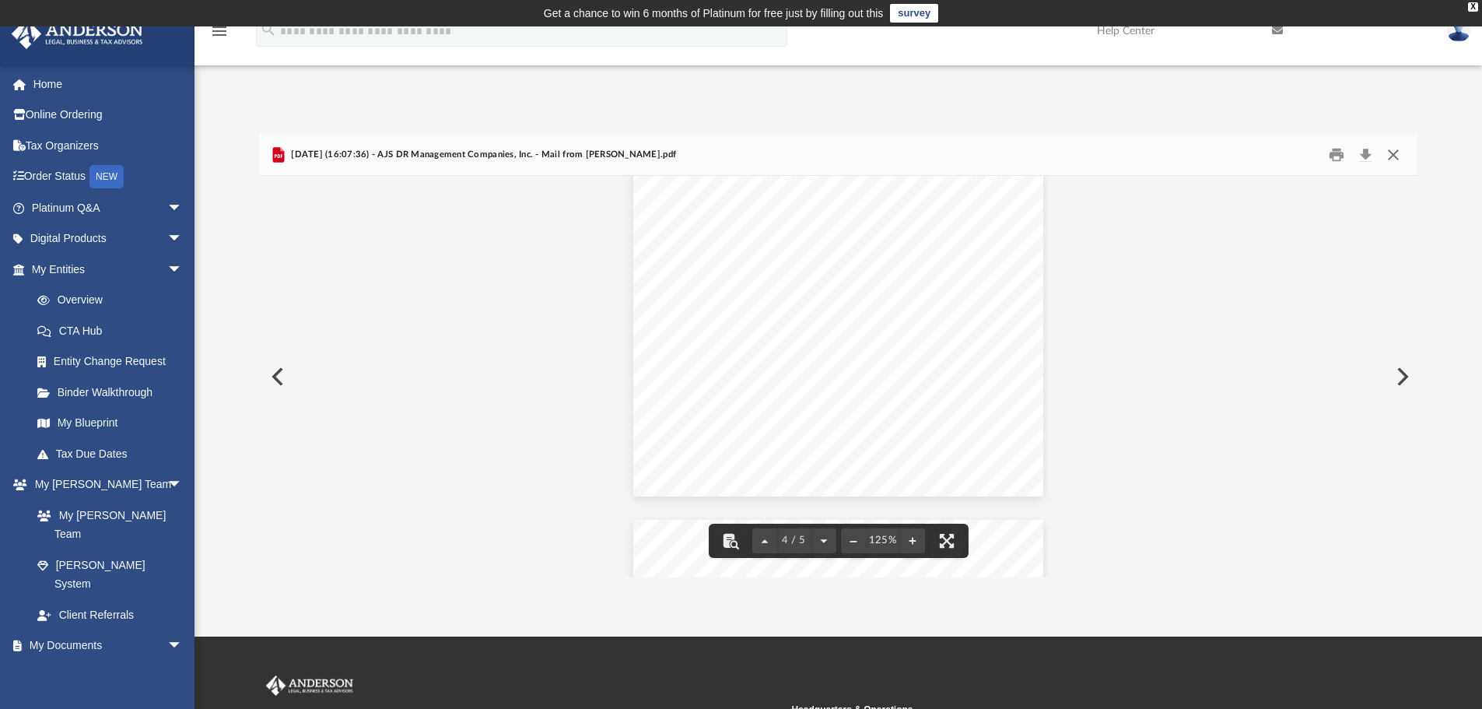
click at [1396, 158] on button "Close" at bounding box center [1393, 155] width 28 height 24
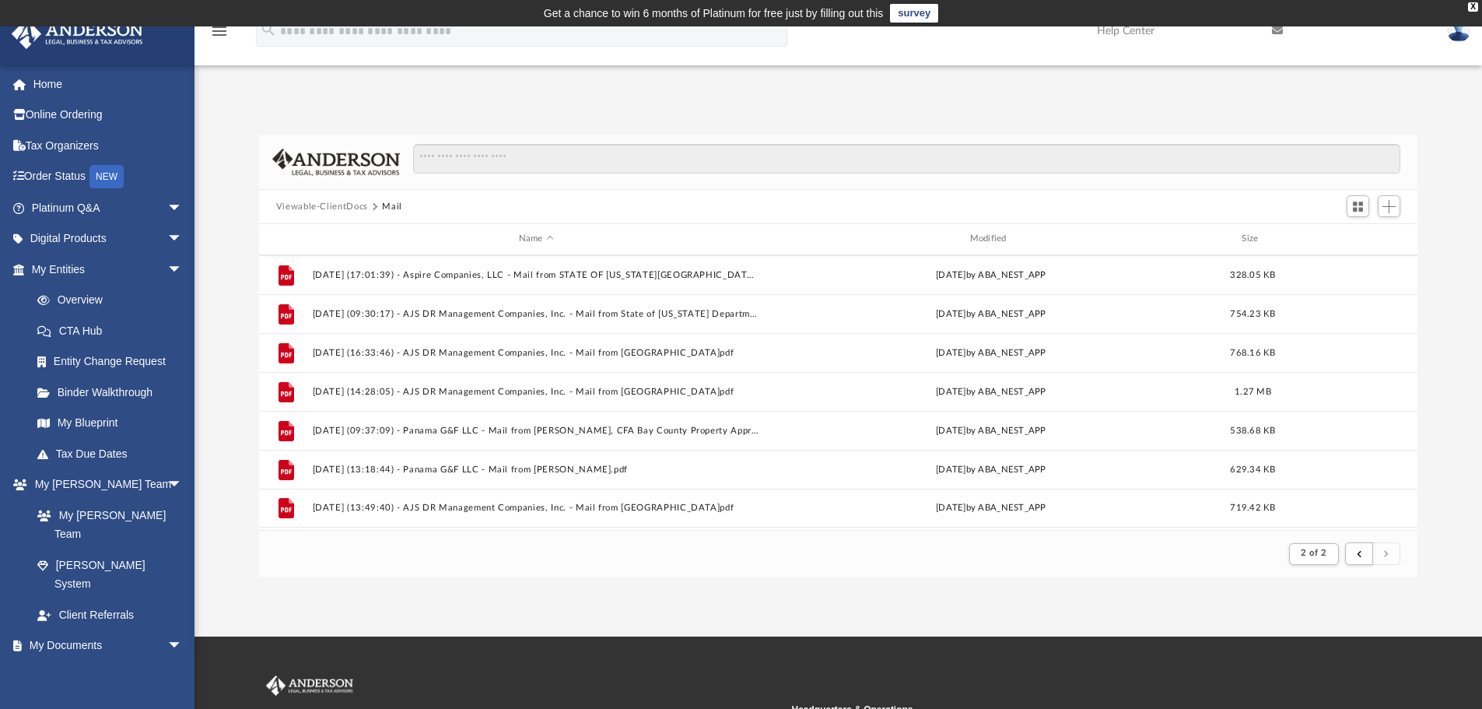
scroll to position [0, 0]
click at [335, 210] on button "Viewable-ClientDocs" at bounding box center [322, 207] width 92 height 14
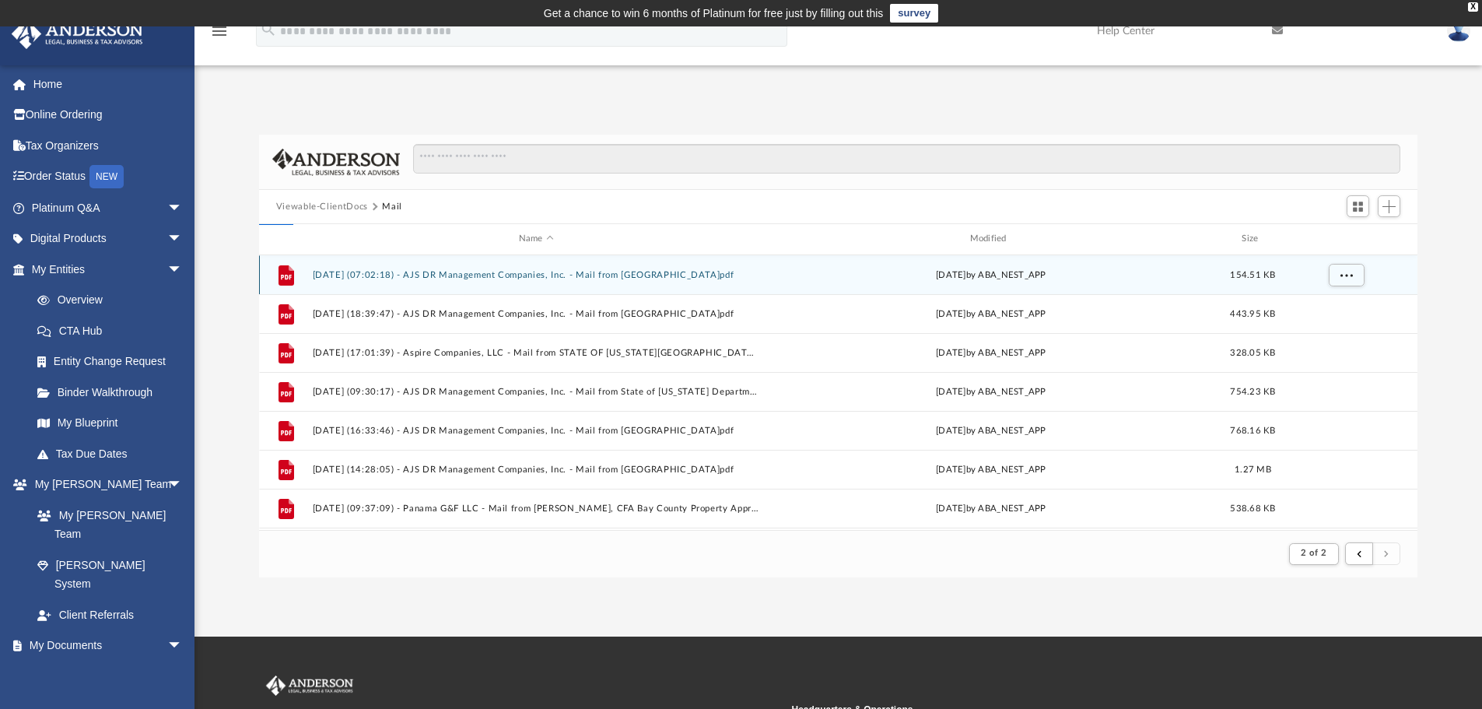
scroll to position [342, 1147]
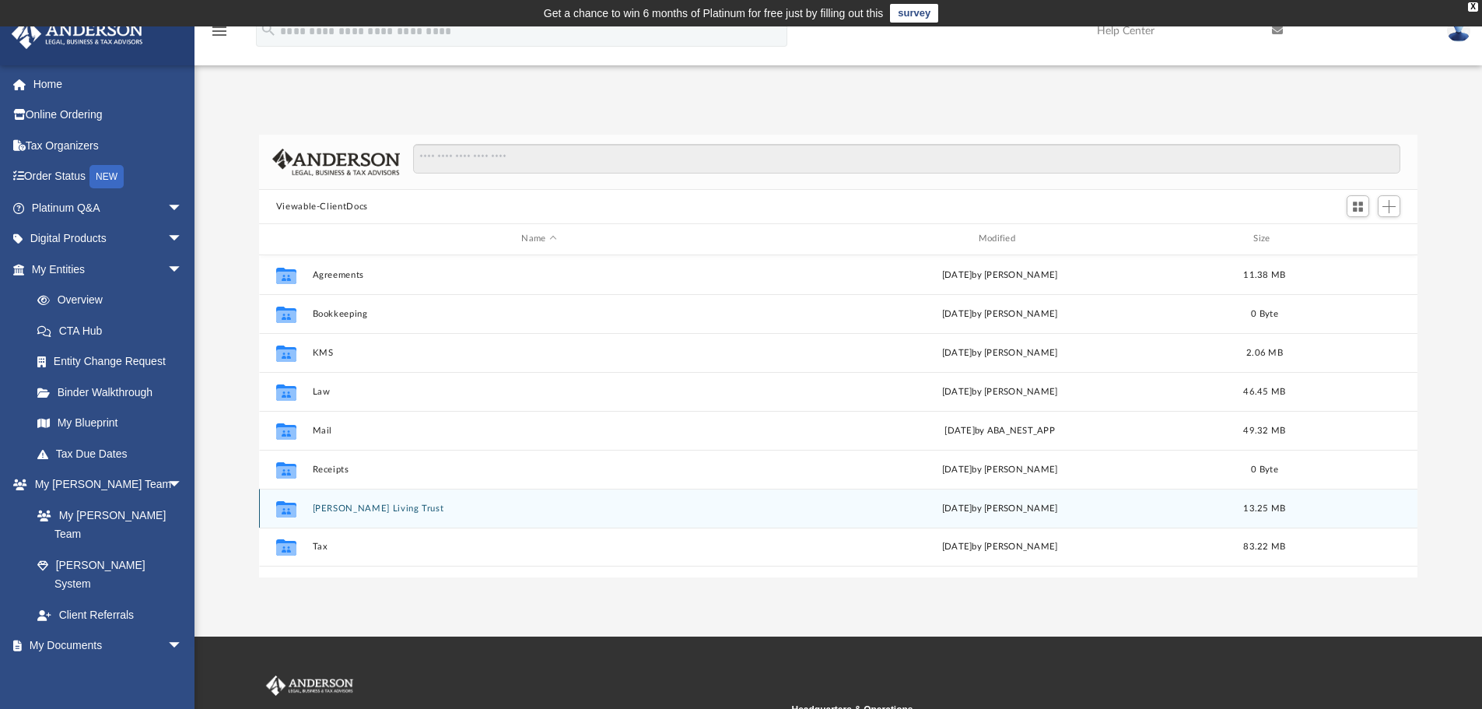
click at [367, 503] on button "Reyes-Aristy Living Trust" at bounding box center [539, 508] width 454 height 10
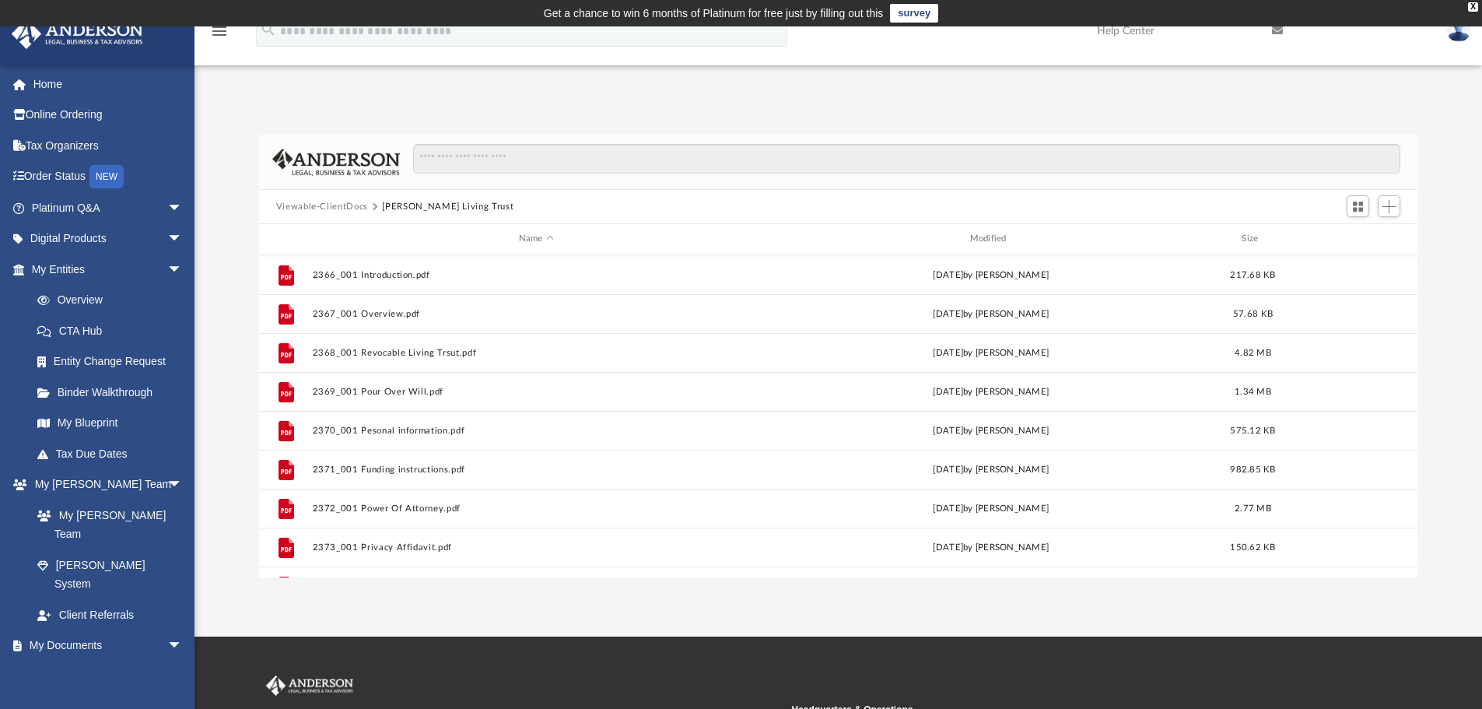
click at [1456, 37] on img at bounding box center [1458, 30] width 23 height 23
click at [335, 209] on button "Viewable-ClientDocs" at bounding box center [322, 207] width 92 height 14
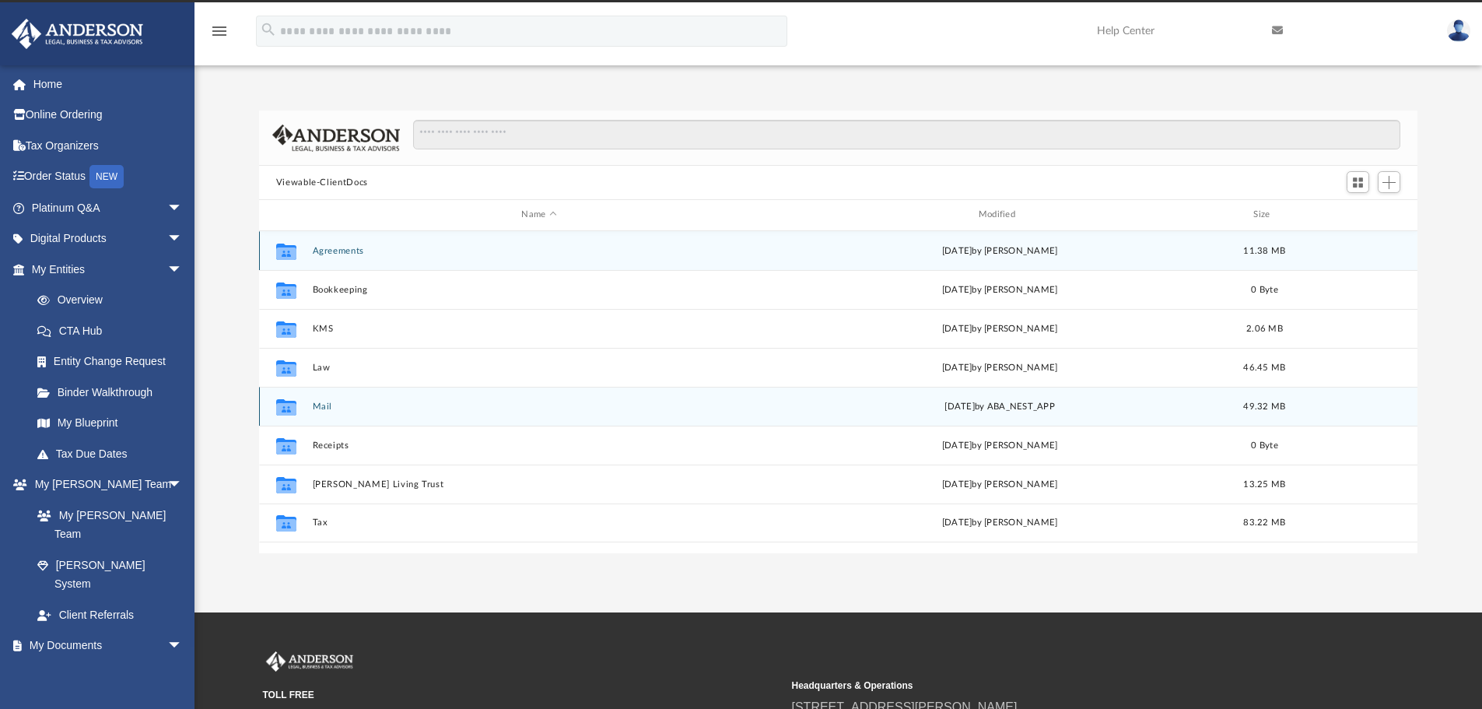
scroll to position [0, 0]
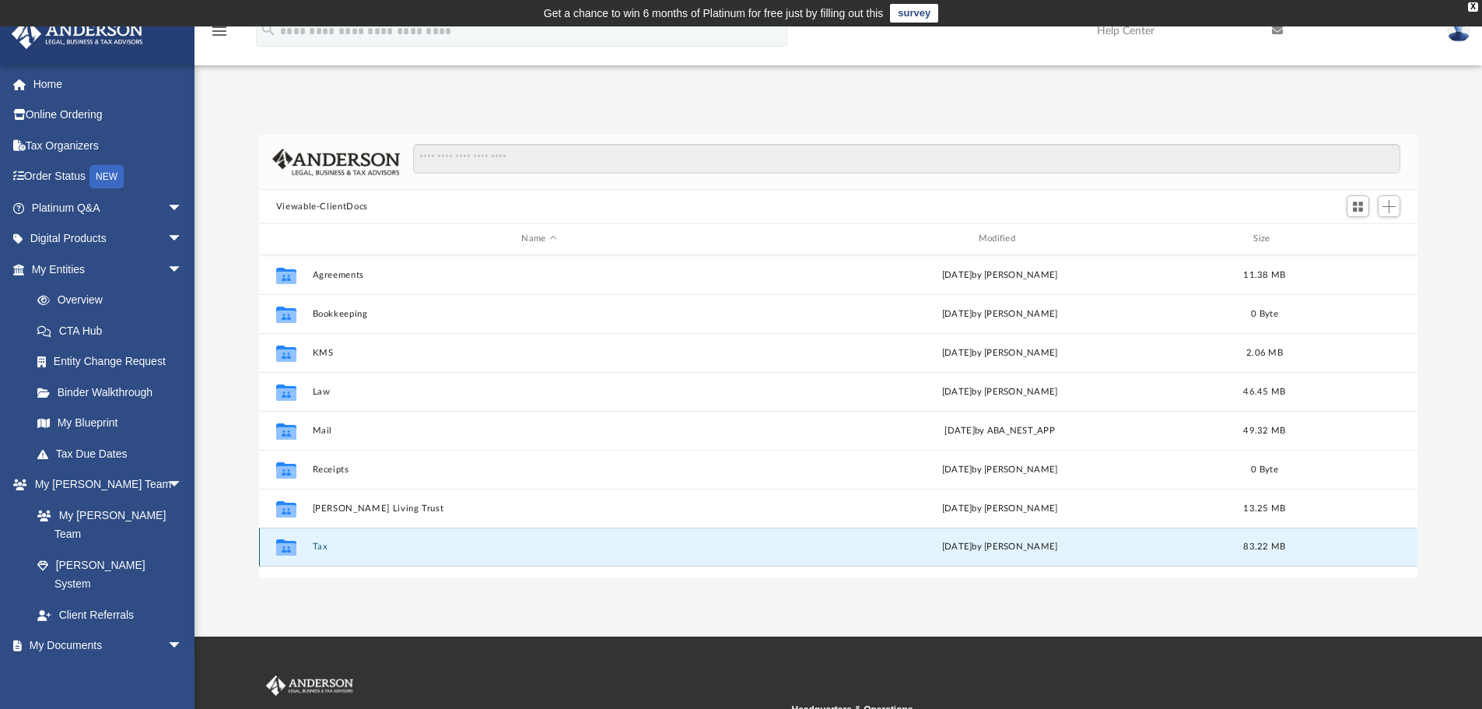
click at [317, 545] on button "Tax" at bounding box center [539, 546] width 454 height 10
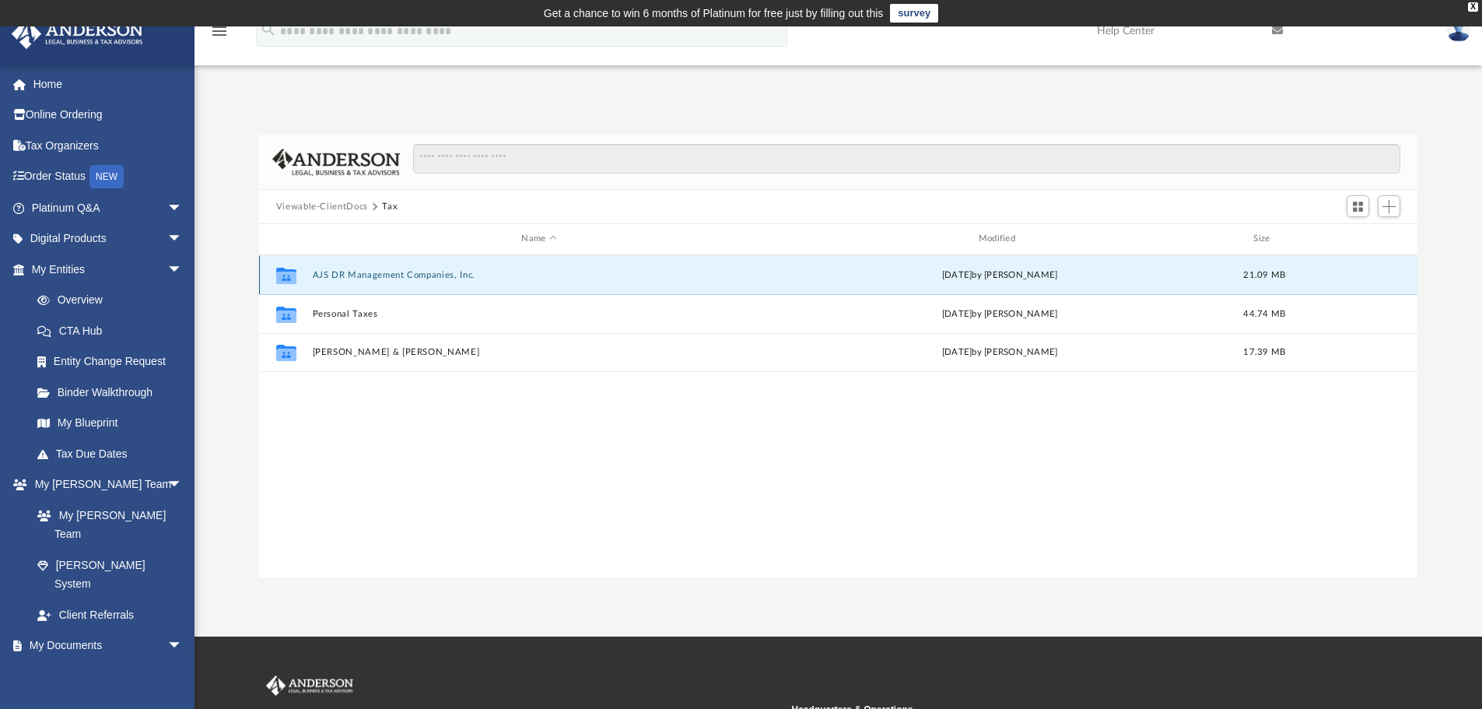
click at [370, 273] on button "AJS DR Management Companies, Inc." at bounding box center [539, 275] width 454 height 10
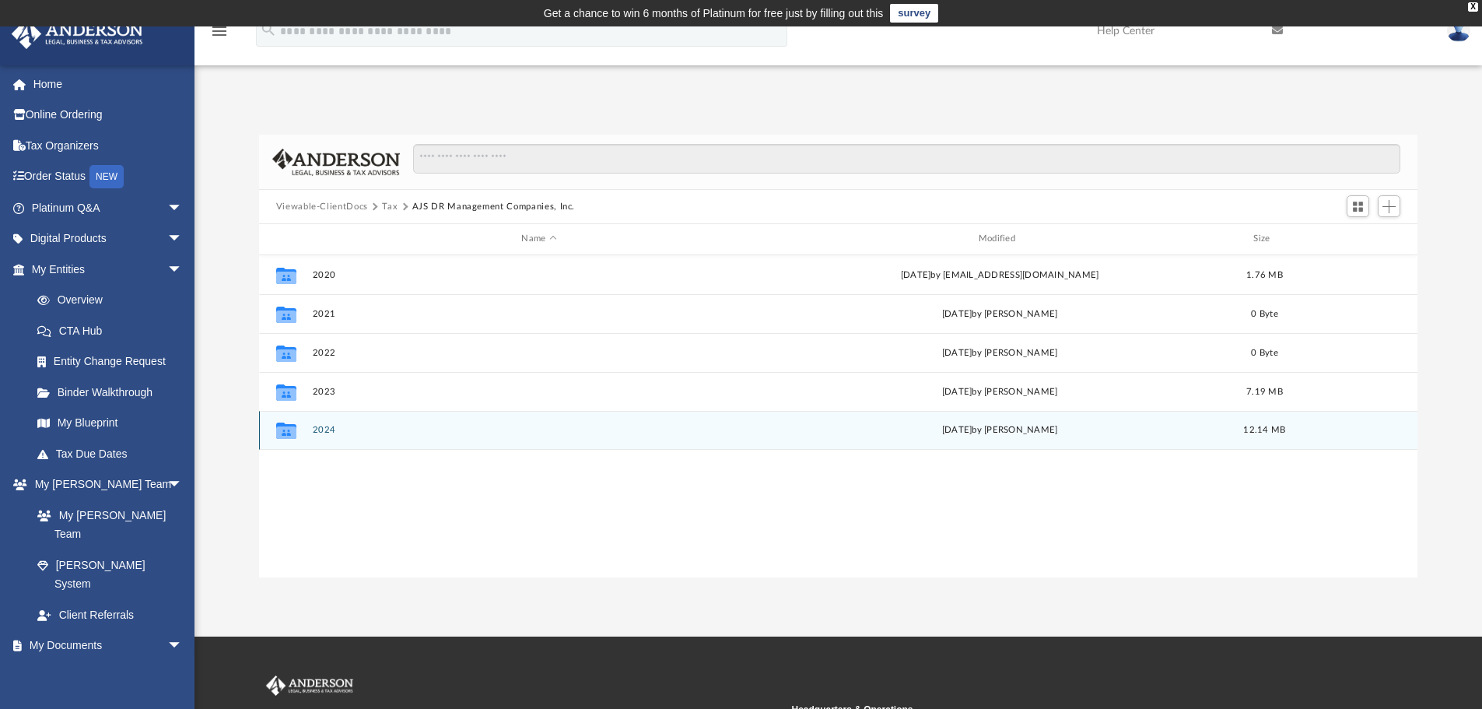
click at [327, 424] on div "Collaborated Folder 2024 today by Alex Price 12.14 MB" at bounding box center [838, 430] width 1159 height 39
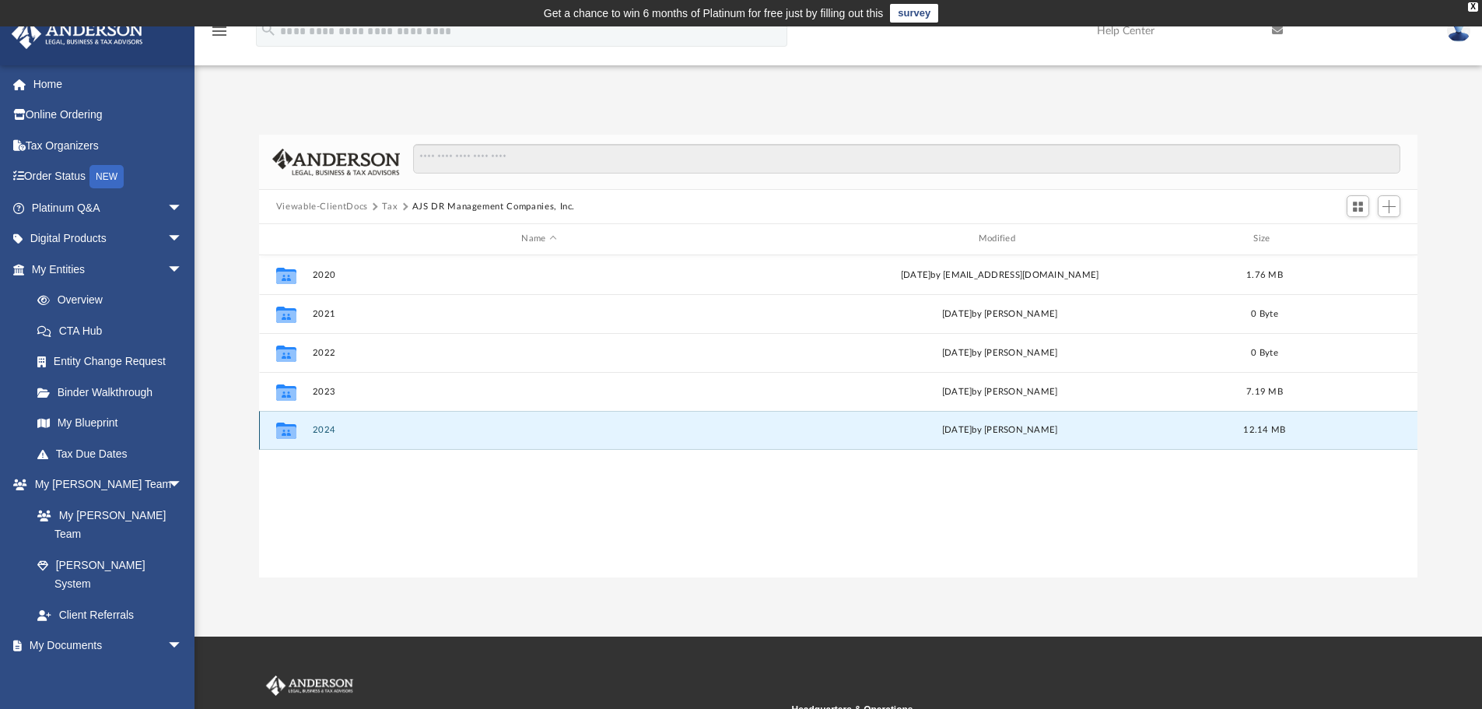
click at [329, 429] on button "2024" at bounding box center [539, 430] width 454 height 10
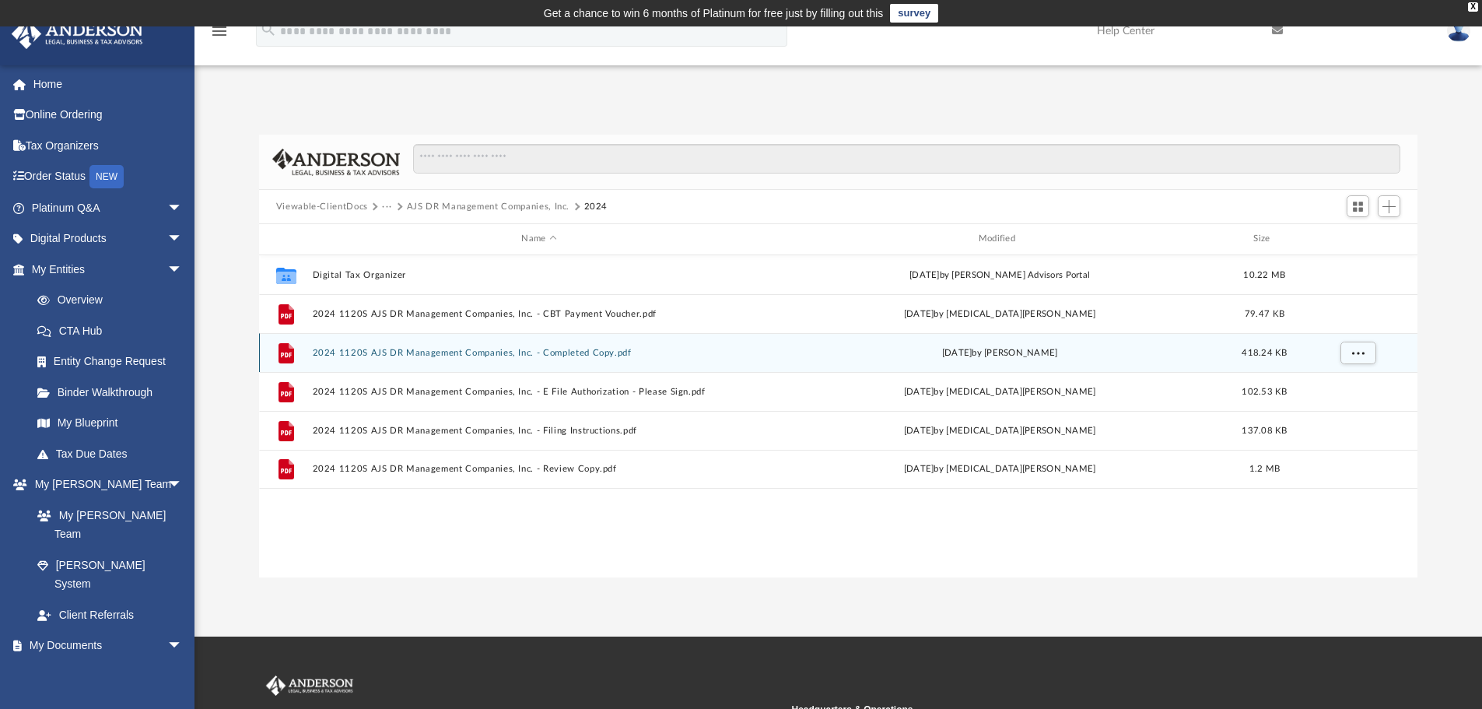
click at [527, 350] on button "2024 1120S AJS DR Management Companies, Inc. - Completed Copy.pdf" at bounding box center [539, 353] width 454 height 10
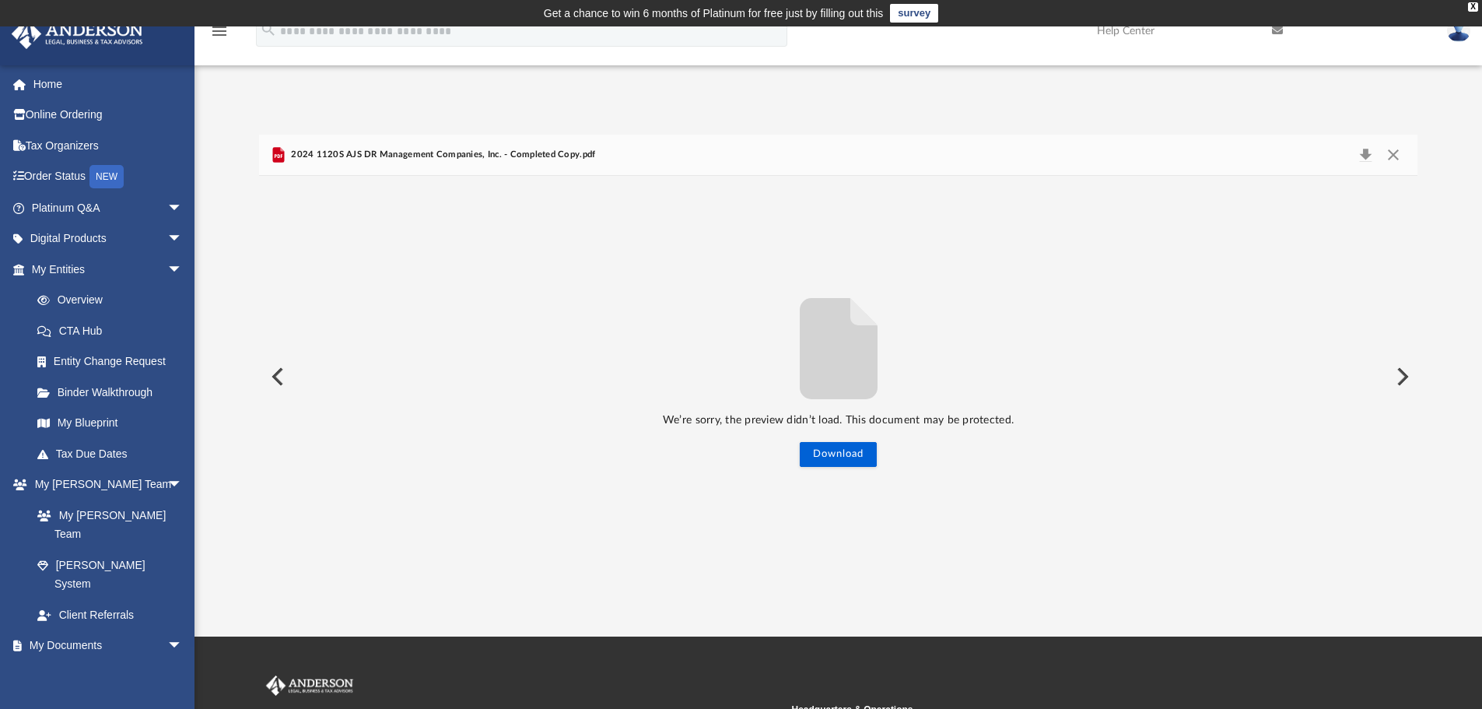
click at [258, 382] on div "Difficulty viewing your box folder? You can also access your account directly o…" at bounding box center [838, 356] width 1288 height 443
click at [274, 379] on button "Preview" at bounding box center [276, 377] width 34 height 44
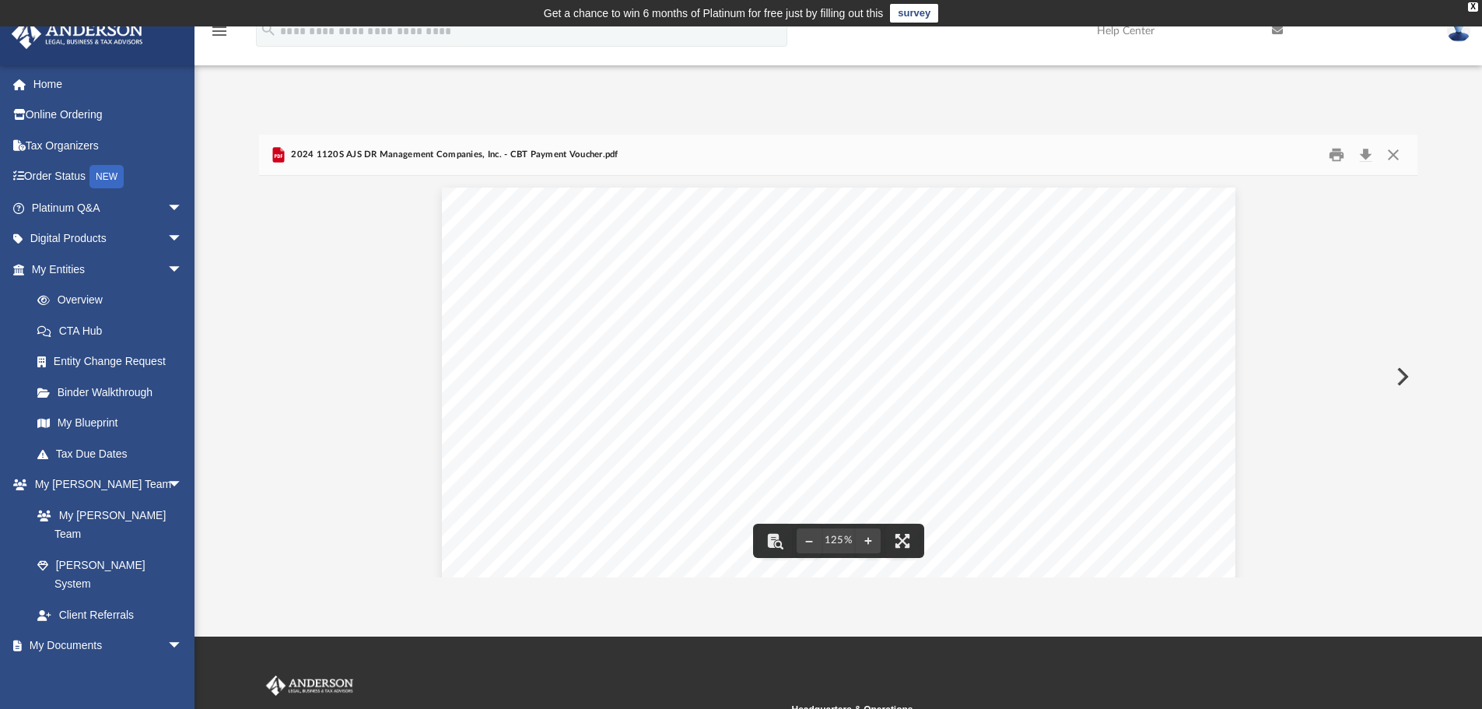
click at [1407, 378] on button "Preview" at bounding box center [1401, 377] width 34 height 44
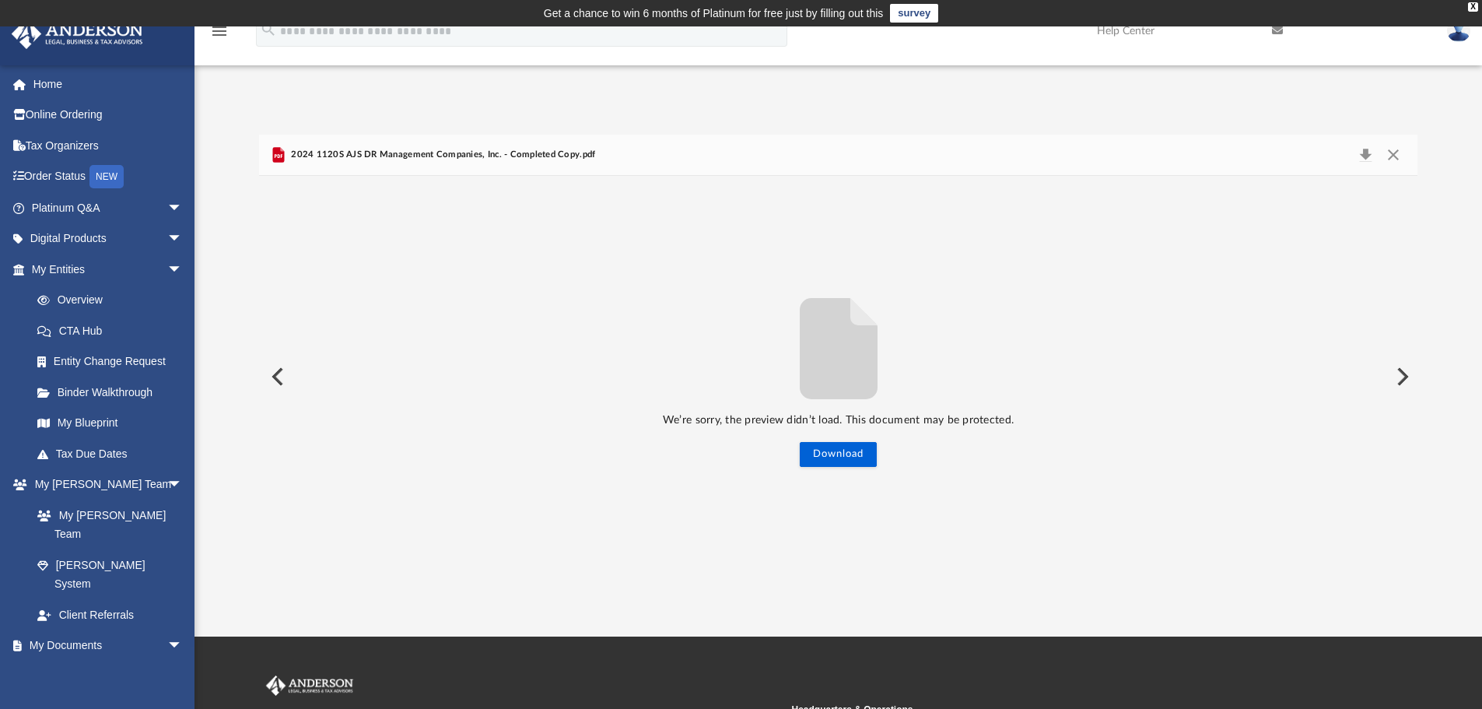
click at [1402, 367] on button "Preview" at bounding box center [1401, 377] width 34 height 44
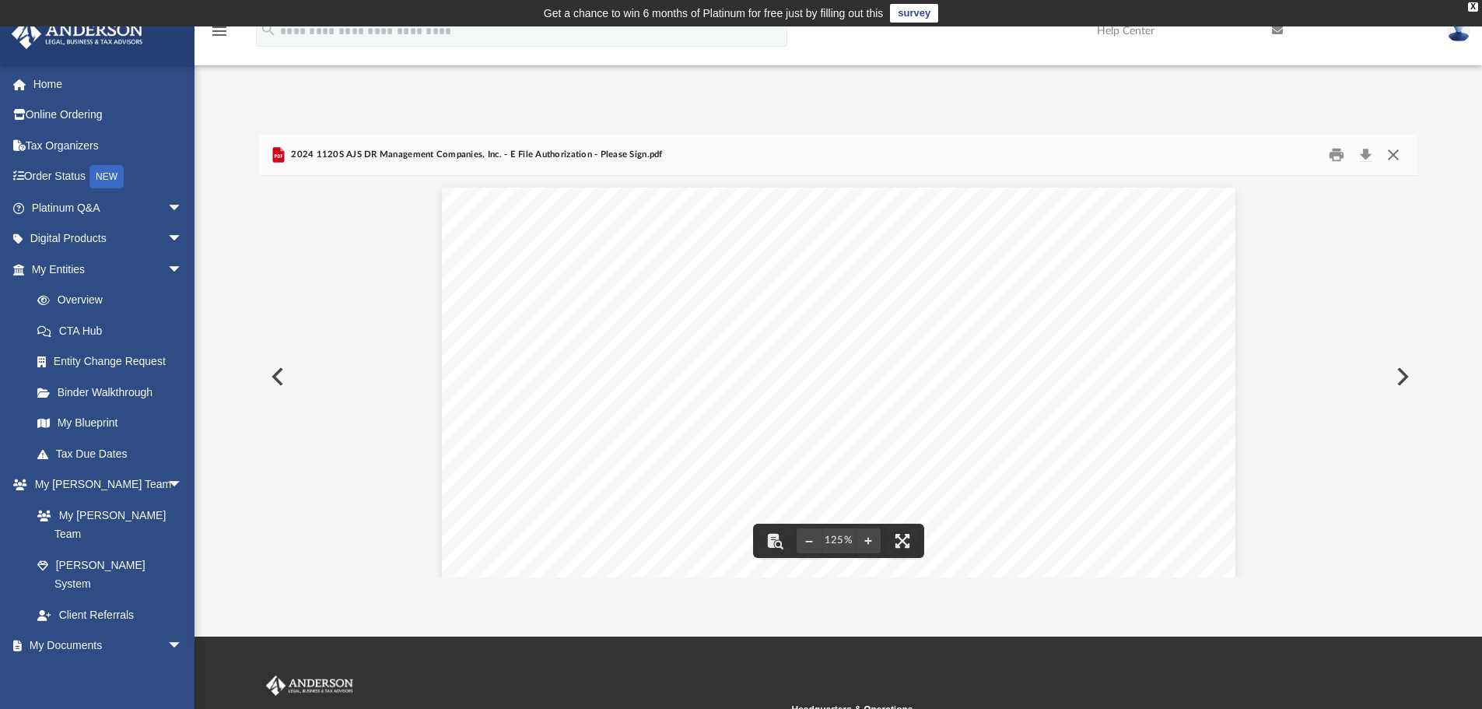
click at [1396, 149] on button "Close" at bounding box center [1393, 155] width 28 height 24
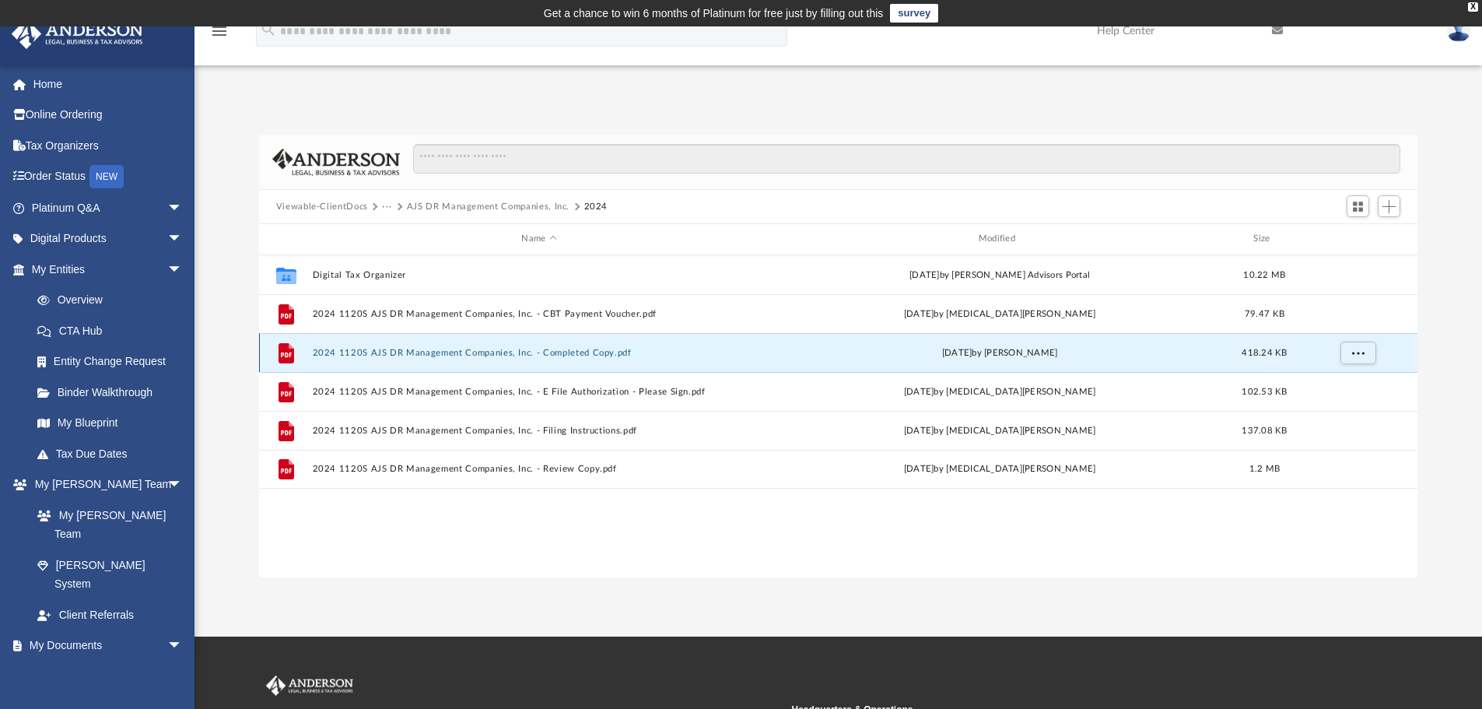
click at [552, 349] on button "2024 1120S AJS DR Management Companies, Inc. - Completed Copy.pdf" at bounding box center [539, 353] width 454 height 10
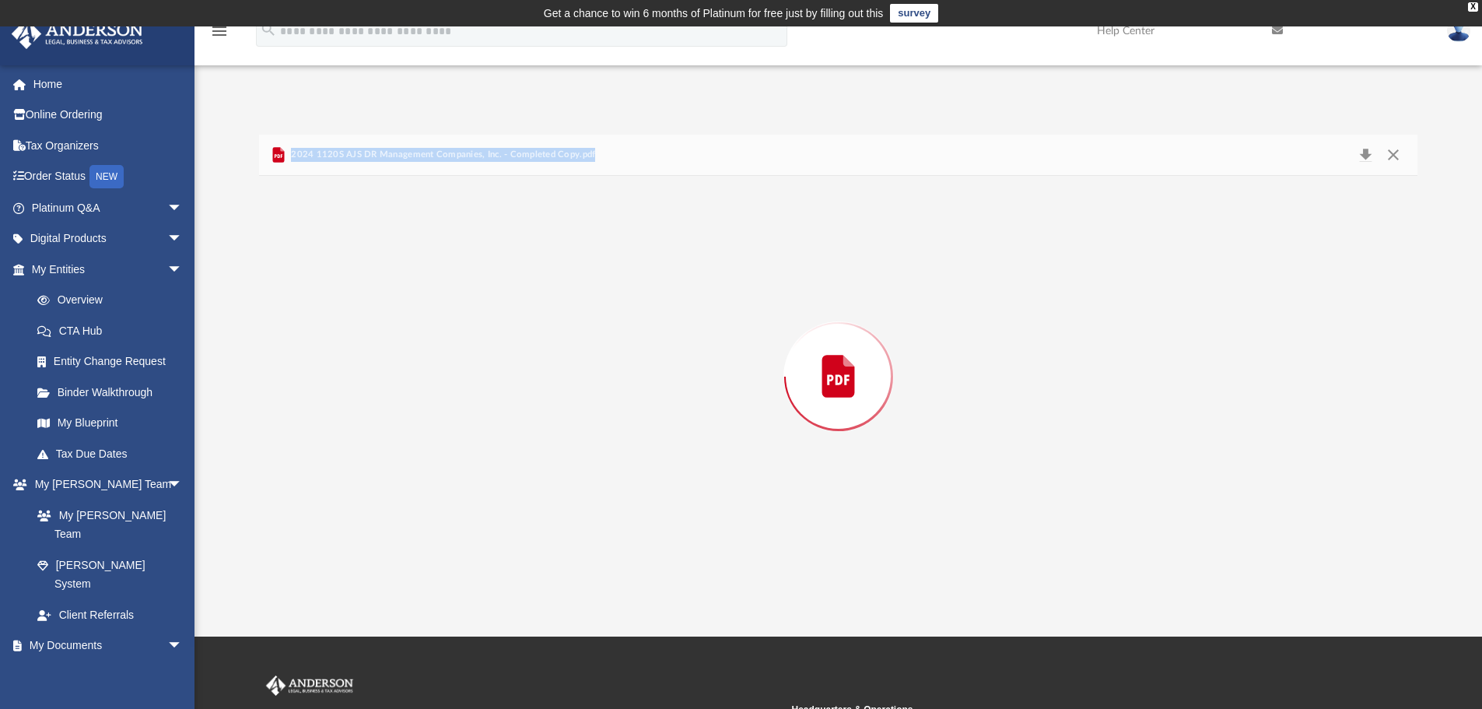
click at [552, 349] on div "Preview" at bounding box center [838, 376] width 1159 height 401
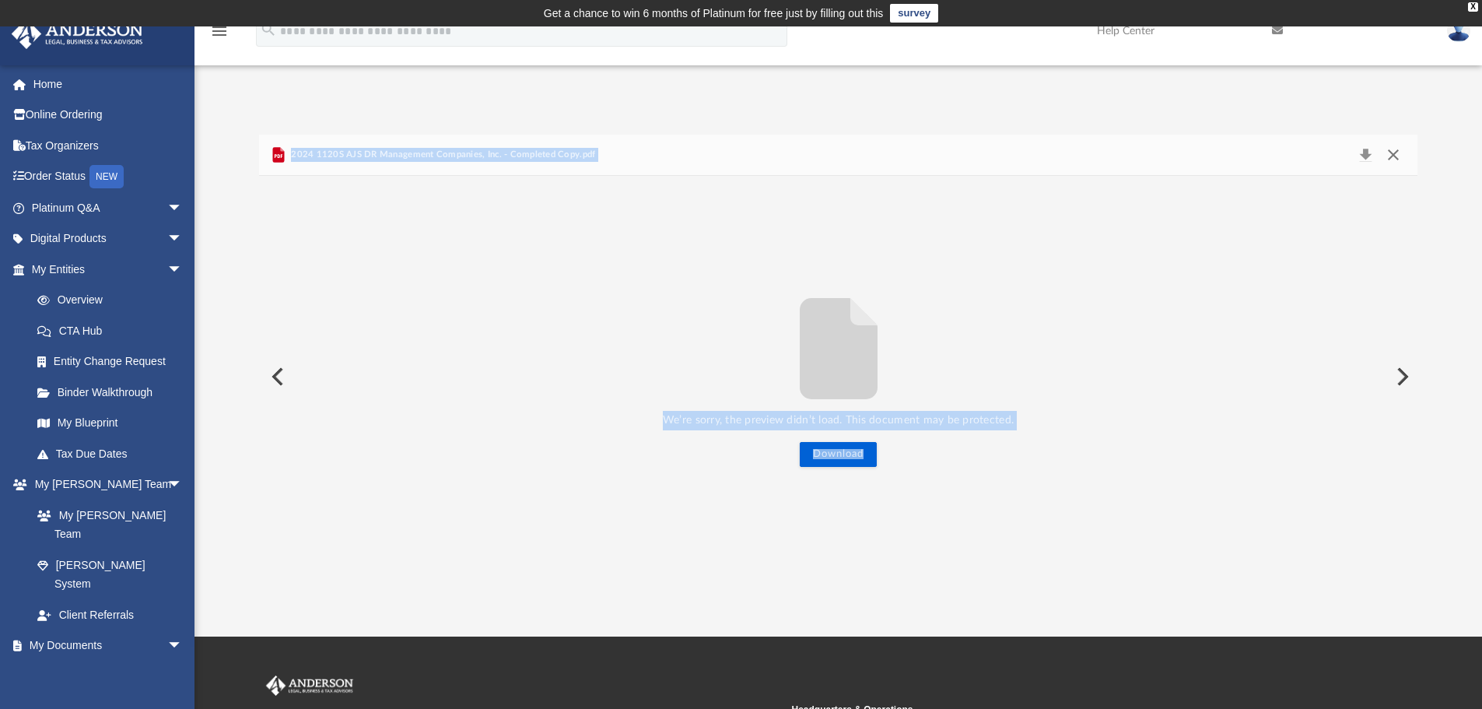
click at [1403, 159] on button "Close" at bounding box center [1393, 155] width 28 height 22
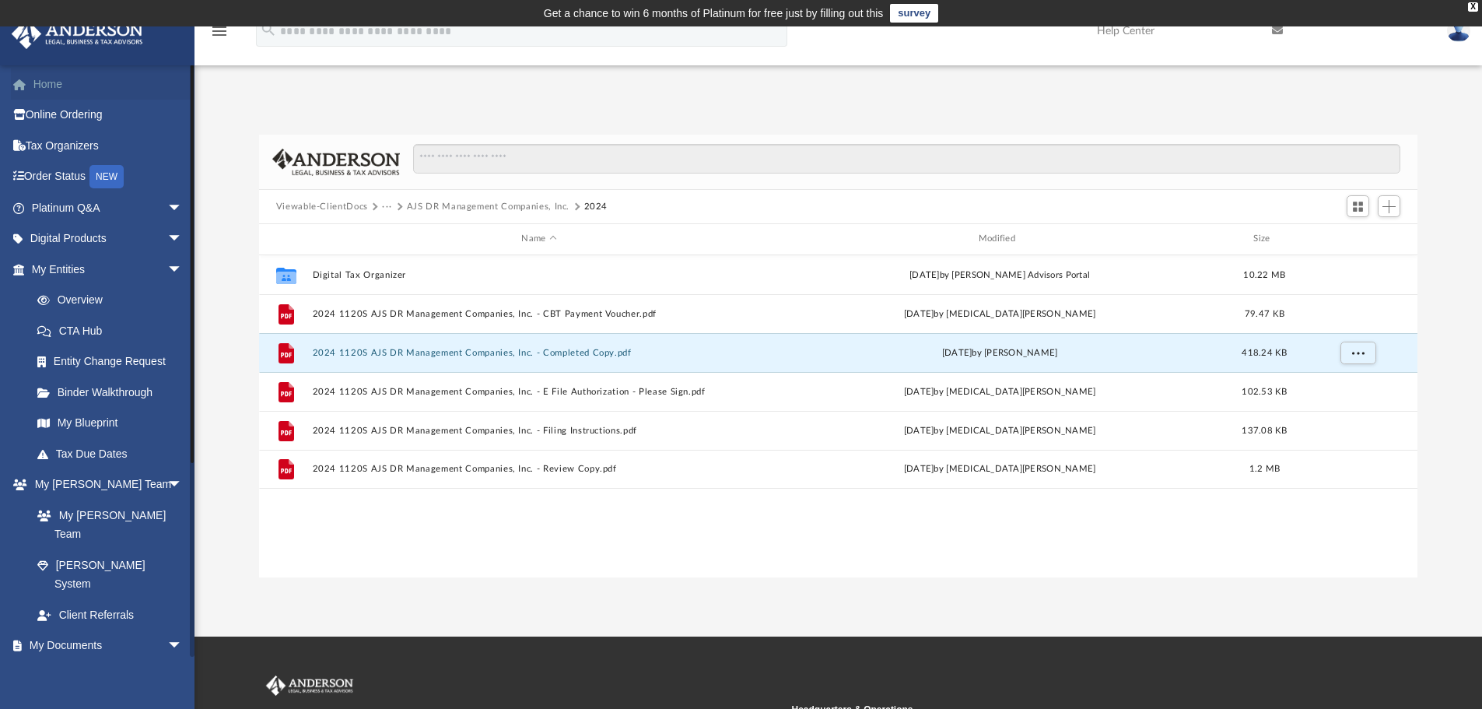
click at [66, 97] on link "Home" at bounding box center [108, 83] width 195 height 31
click at [1449, 36] on img at bounding box center [1458, 30] width 23 height 23
